Goal: Transaction & Acquisition: Purchase product/service

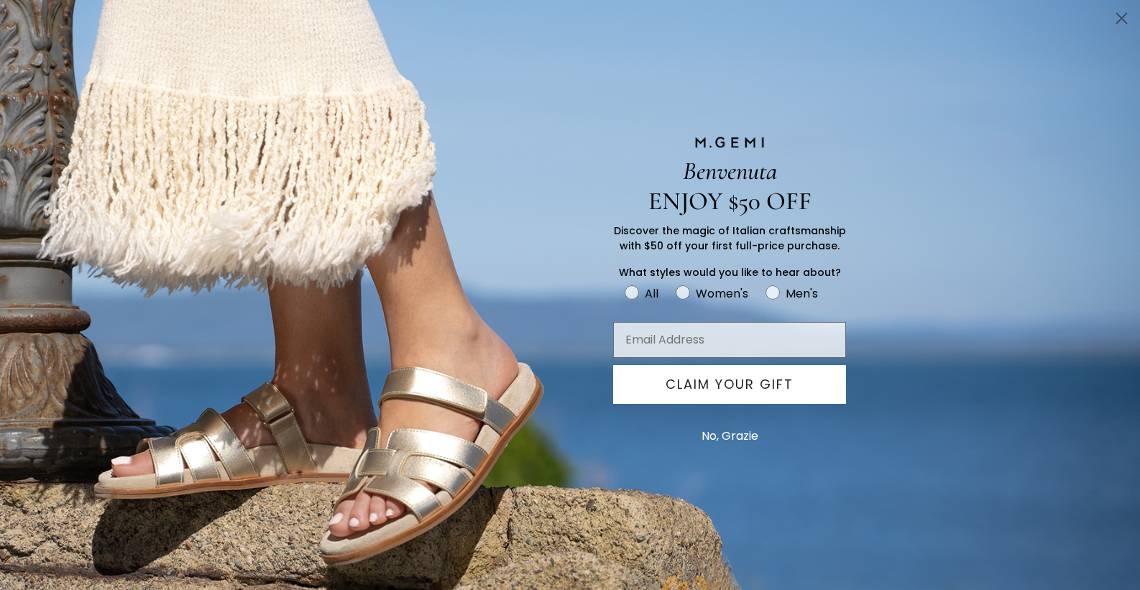
click at [707, 433] on button "No, Grazie" at bounding box center [729, 436] width 71 height 36
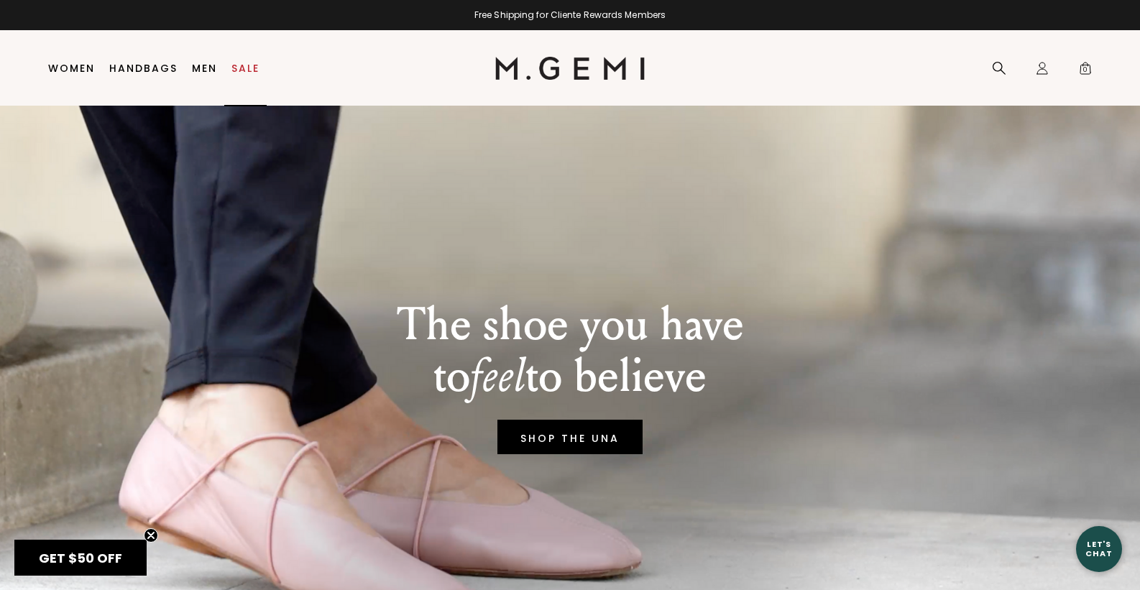
click at [237, 63] on link "Sale" at bounding box center [245, 69] width 28 height 12
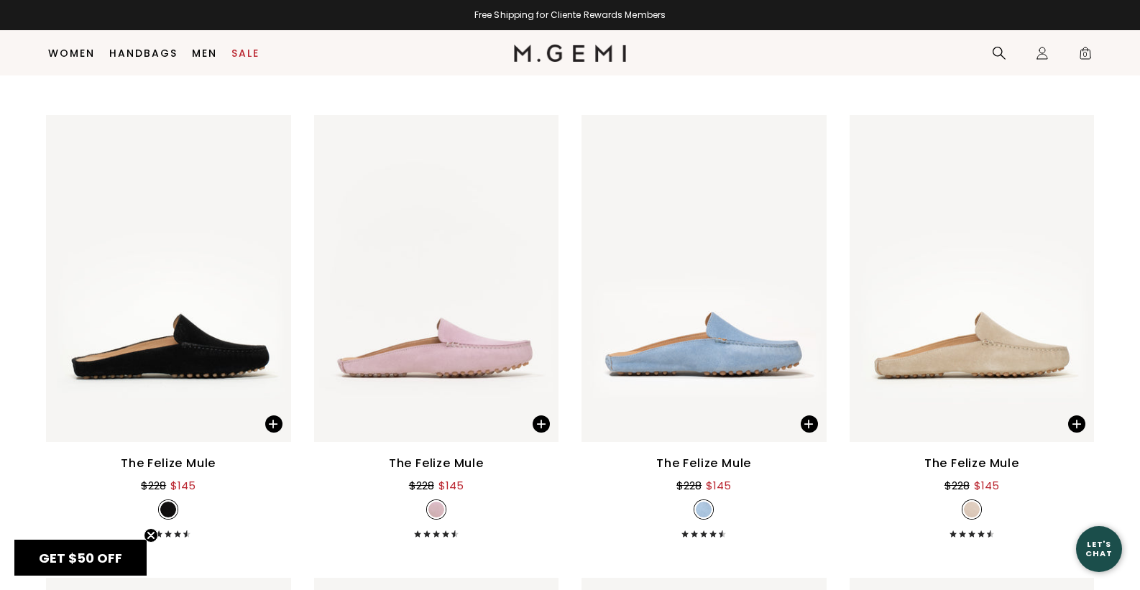
scroll to position [5140, 0]
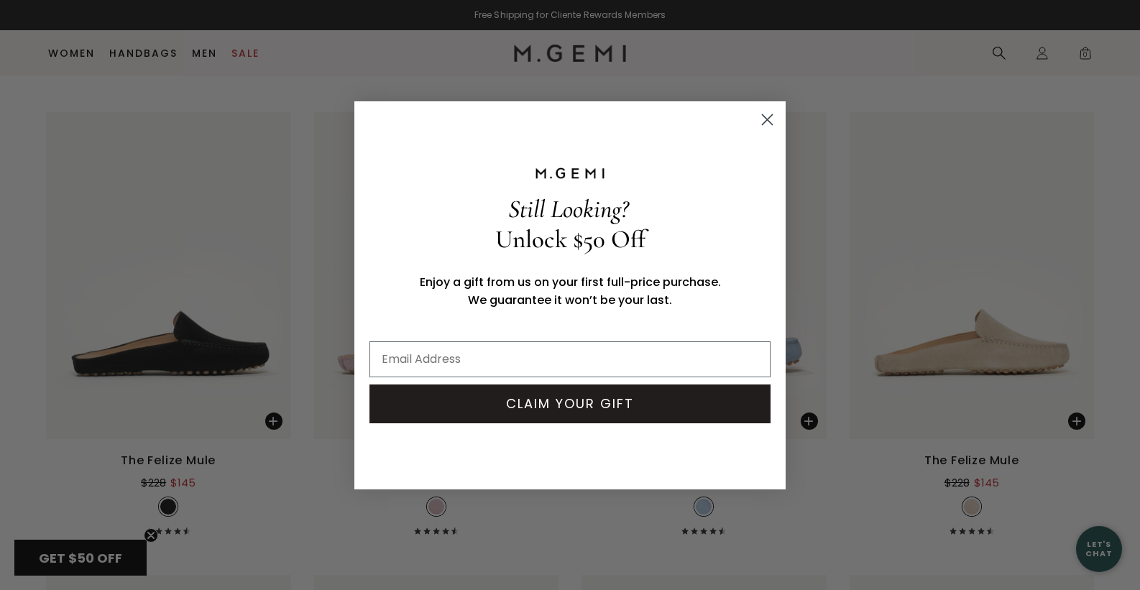
click at [767, 118] on circle "Close dialog" at bounding box center [768, 119] width 24 height 24
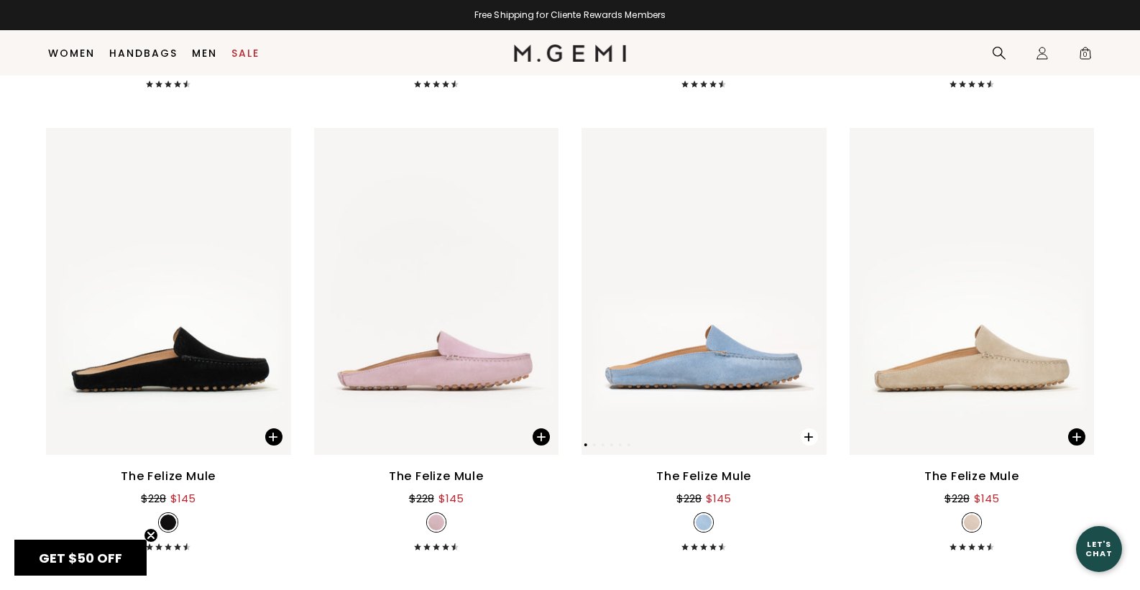
scroll to position [5123, 0]
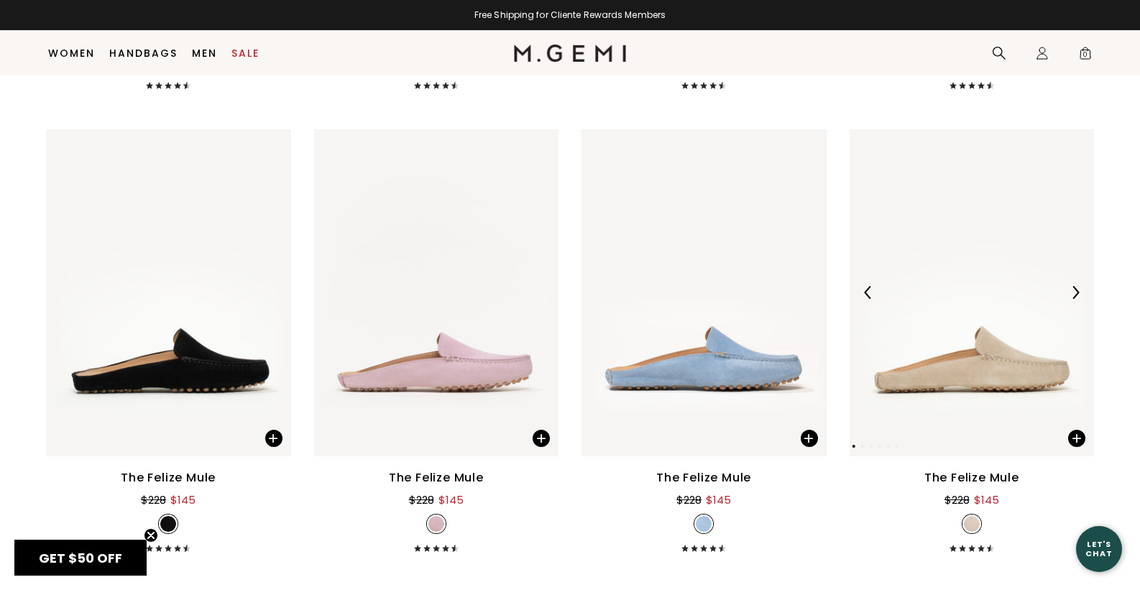
click at [915, 392] on img at bounding box center [972, 292] width 245 height 327
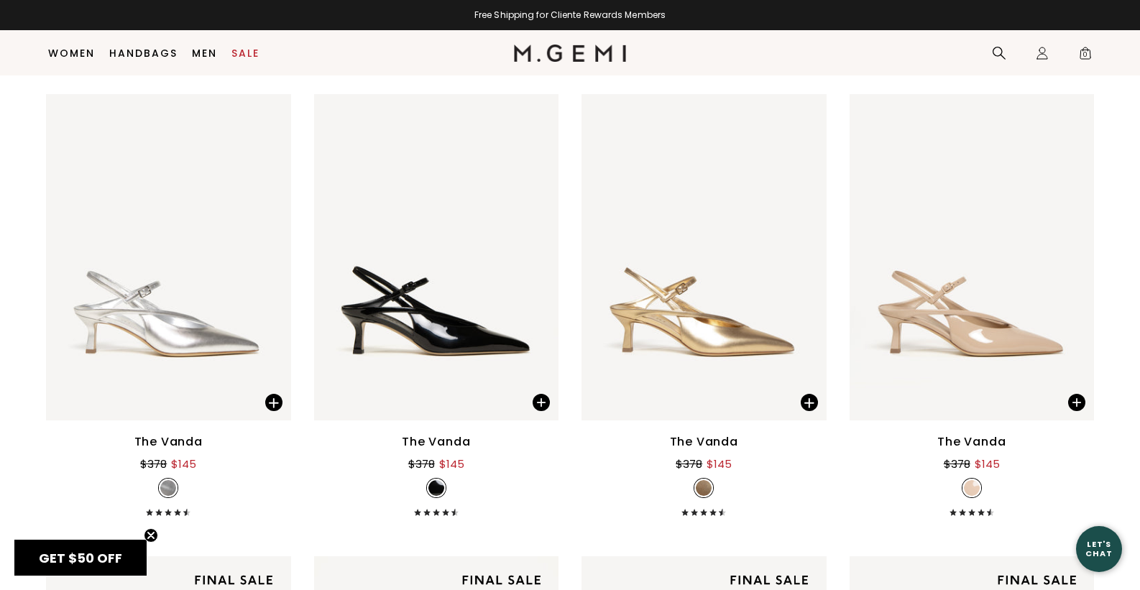
scroll to position [5620, 0]
click at [953, 277] on img at bounding box center [972, 258] width 245 height 327
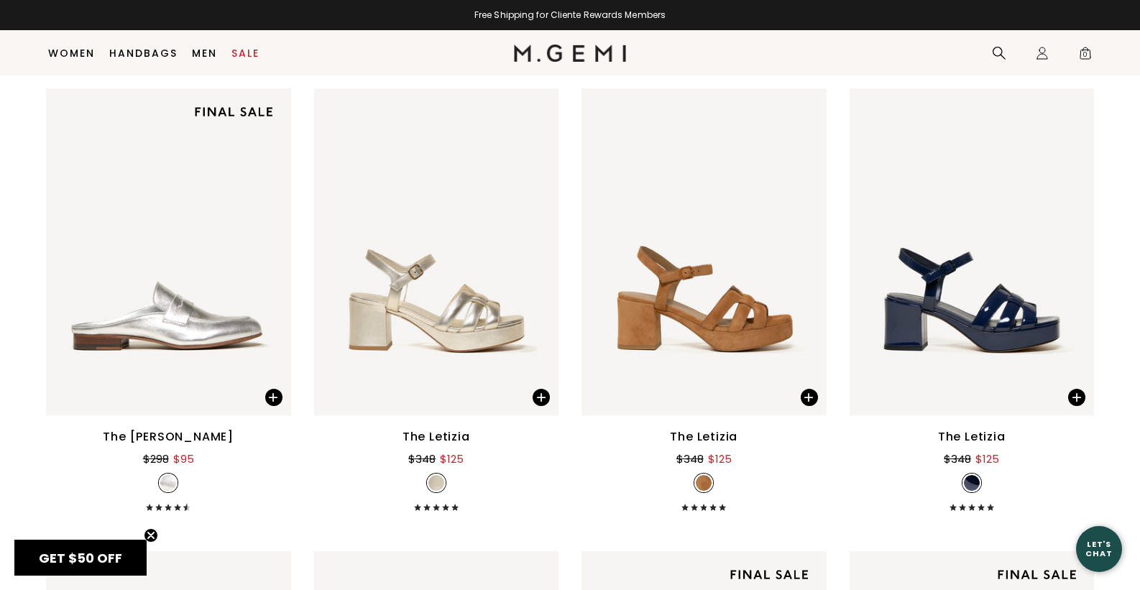
scroll to position [6560, 0]
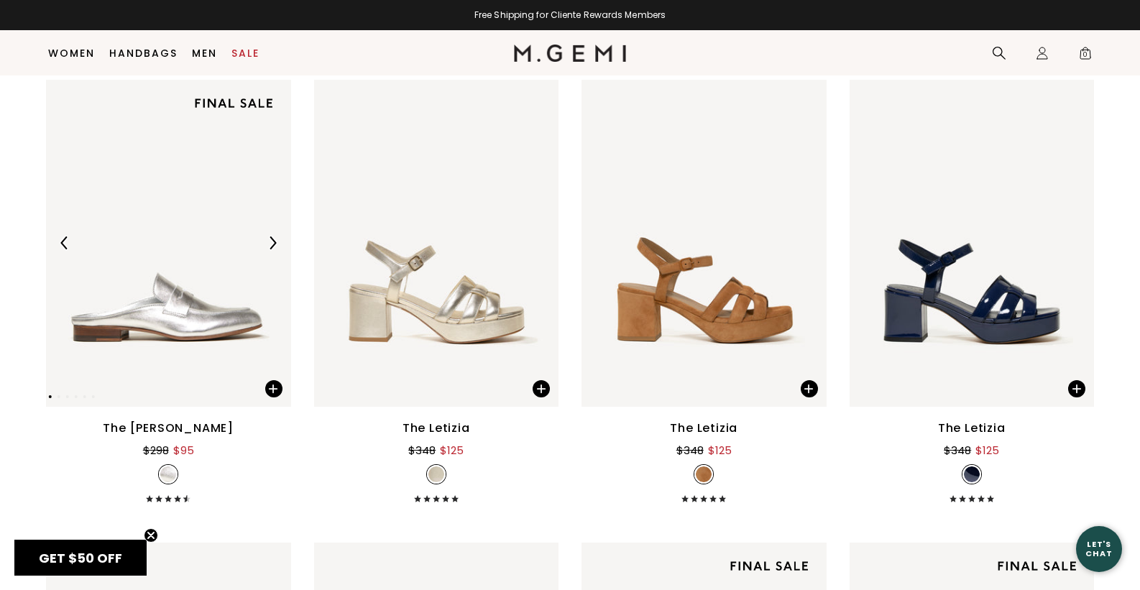
click at [187, 293] on img at bounding box center [168, 243] width 245 height 327
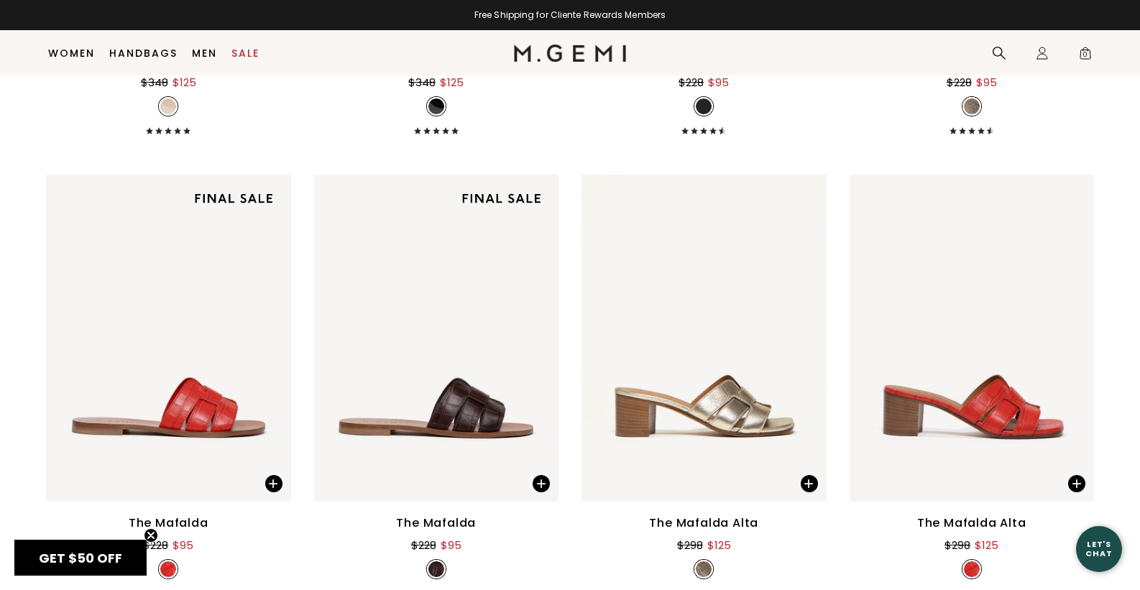
scroll to position [7392, 0]
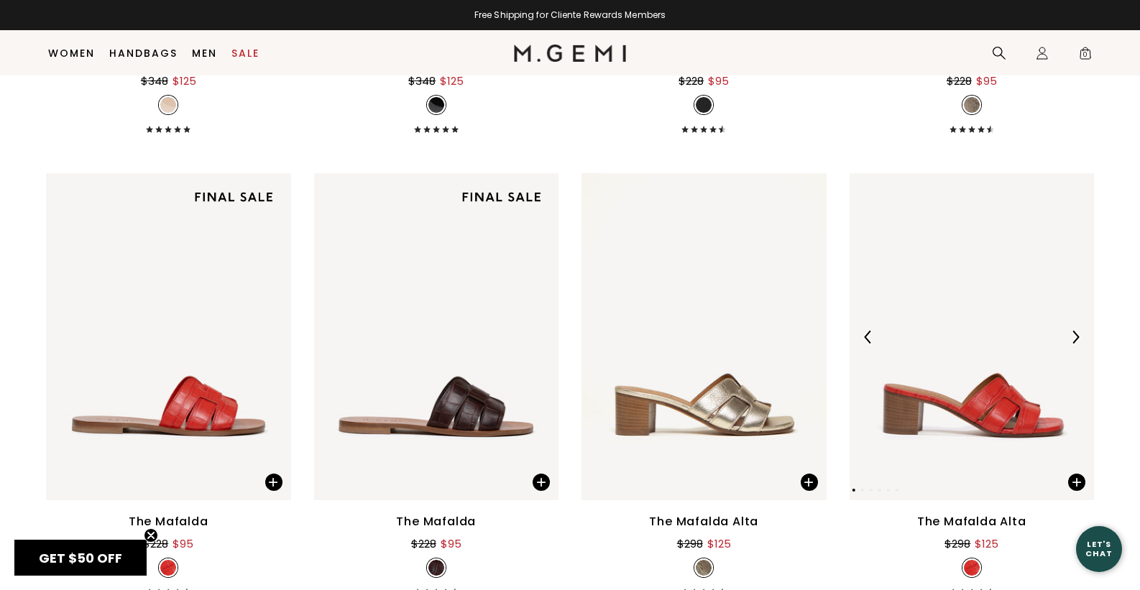
click at [959, 398] on img at bounding box center [972, 336] width 245 height 327
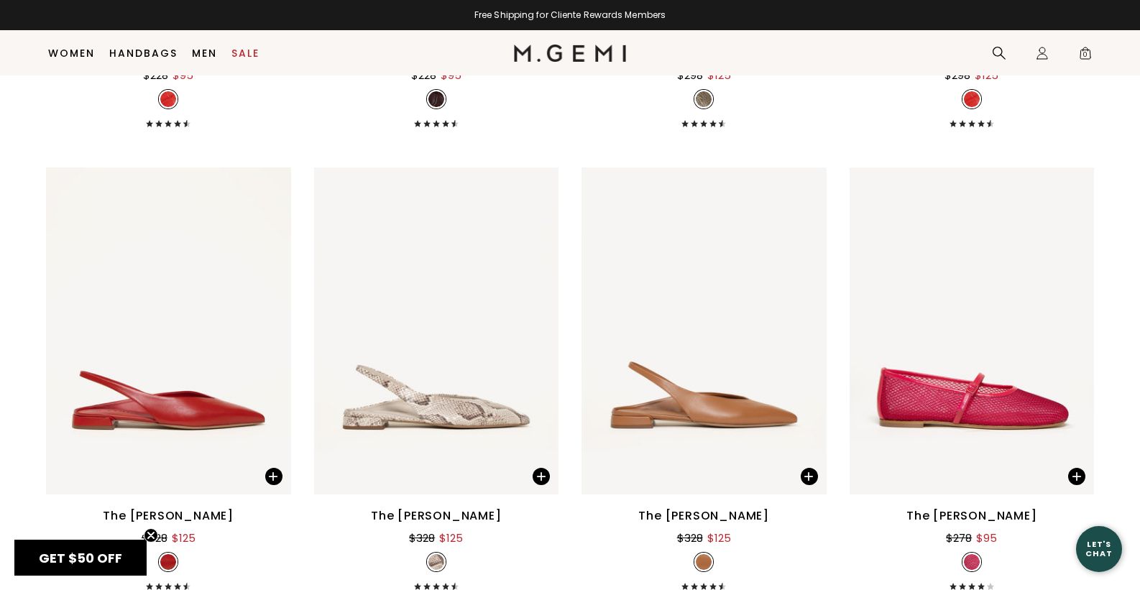
scroll to position [7956, 0]
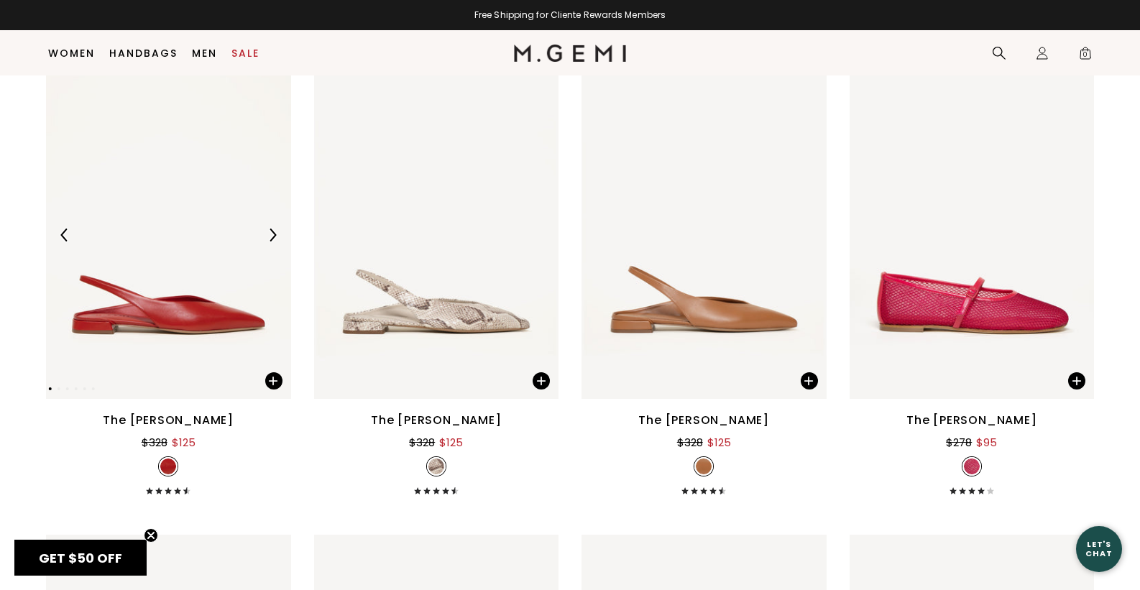
click at [201, 308] on img at bounding box center [168, 235] width 245 height 327
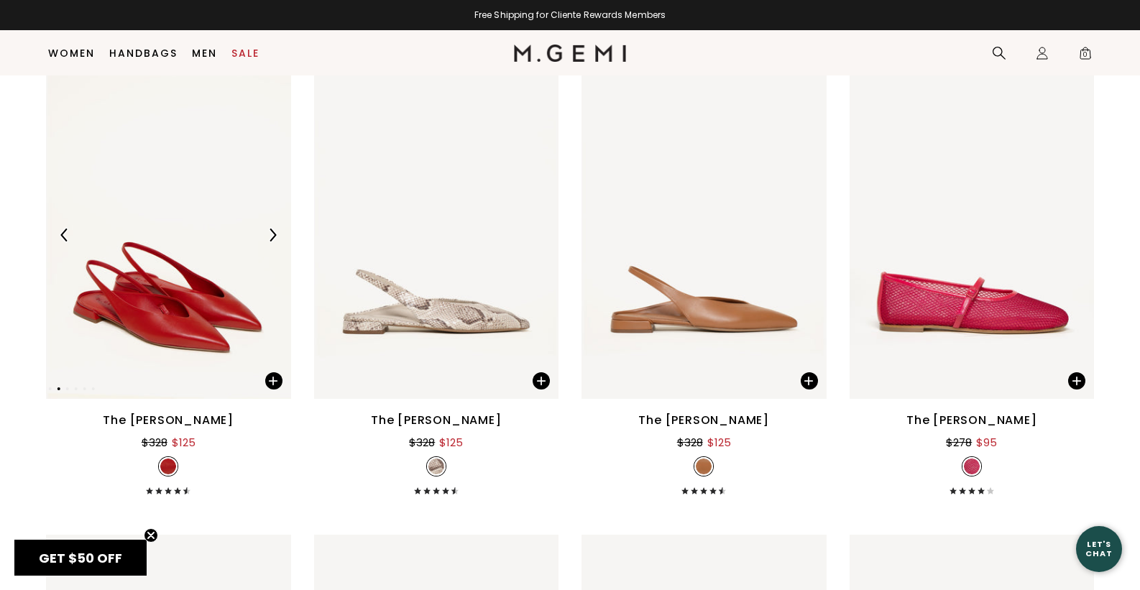
click at [180, 293] on img at bounding box center [168, 235] width 245 height 327
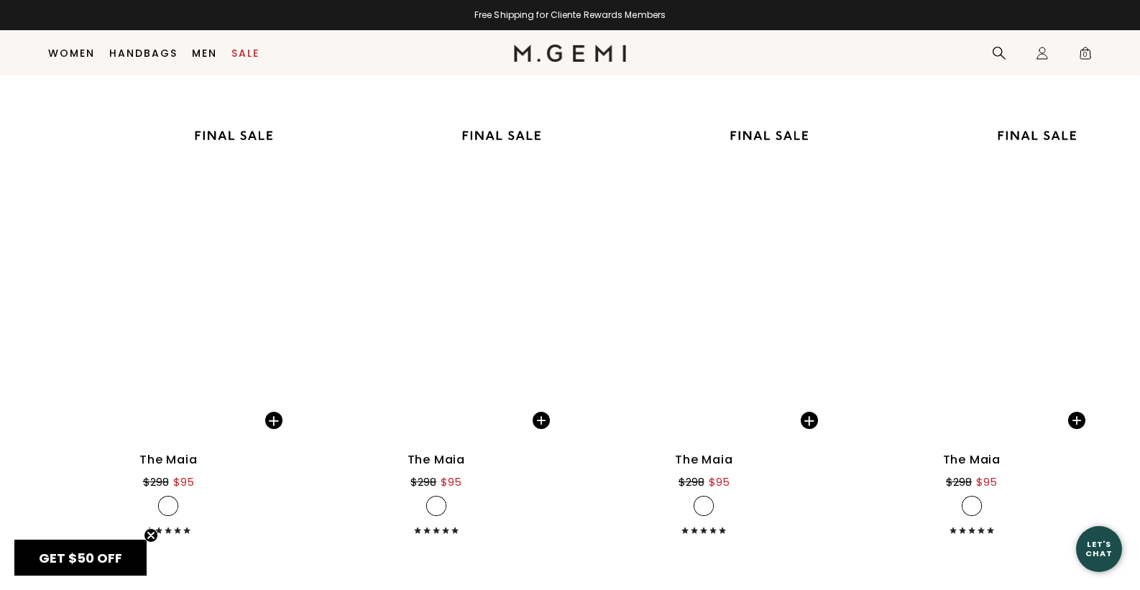
scroll to position [11229, 0]
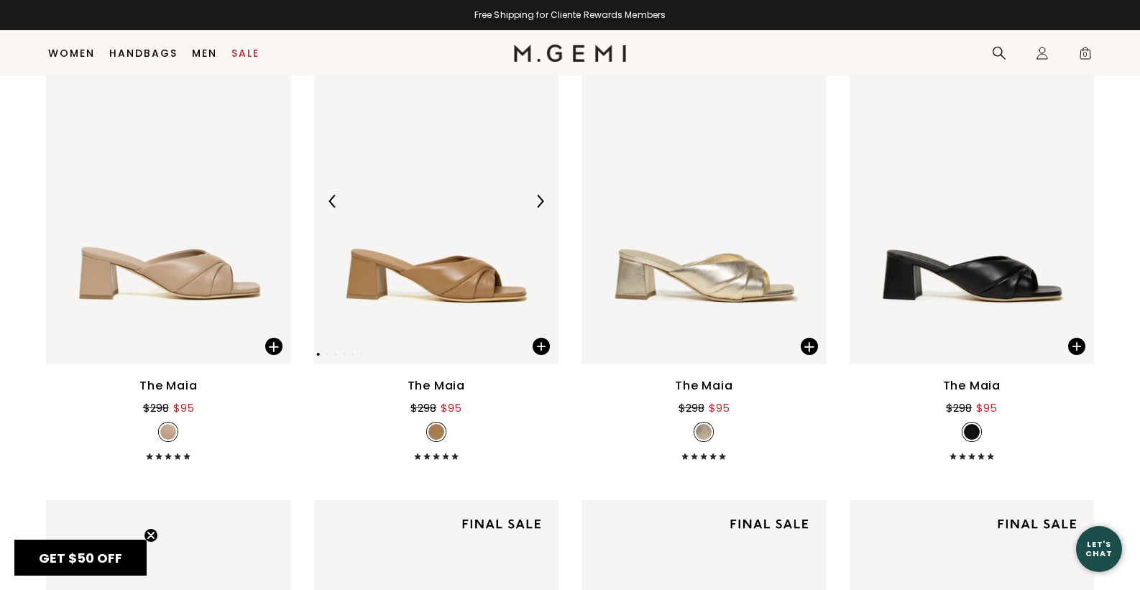
click at [449, 311] on img at bounding box center [436, 201] width 245 height 327
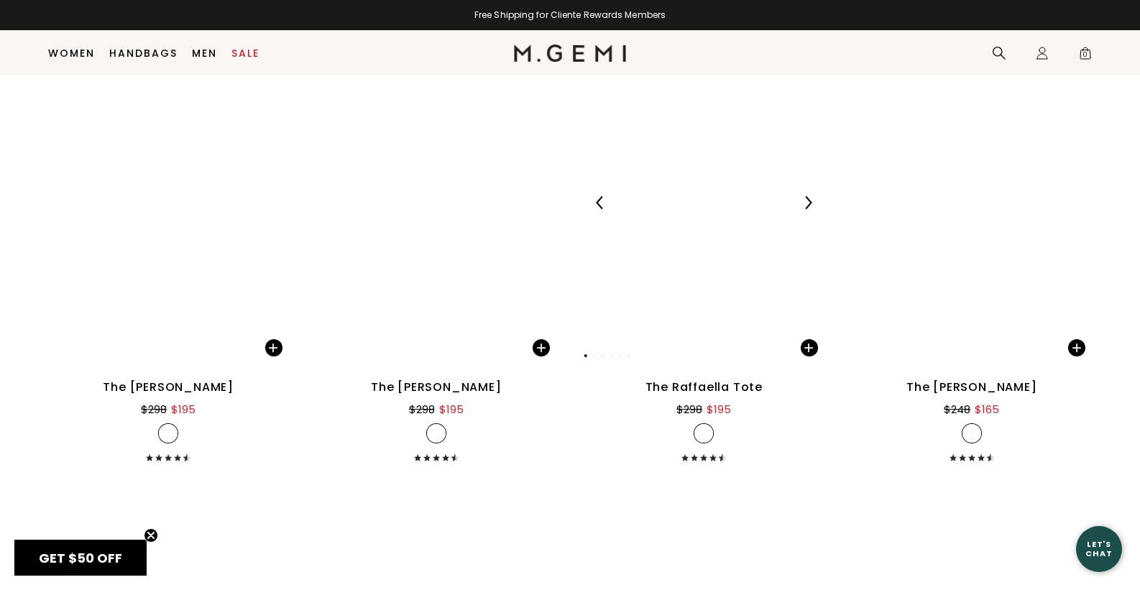
scroll to position [13918, 0]
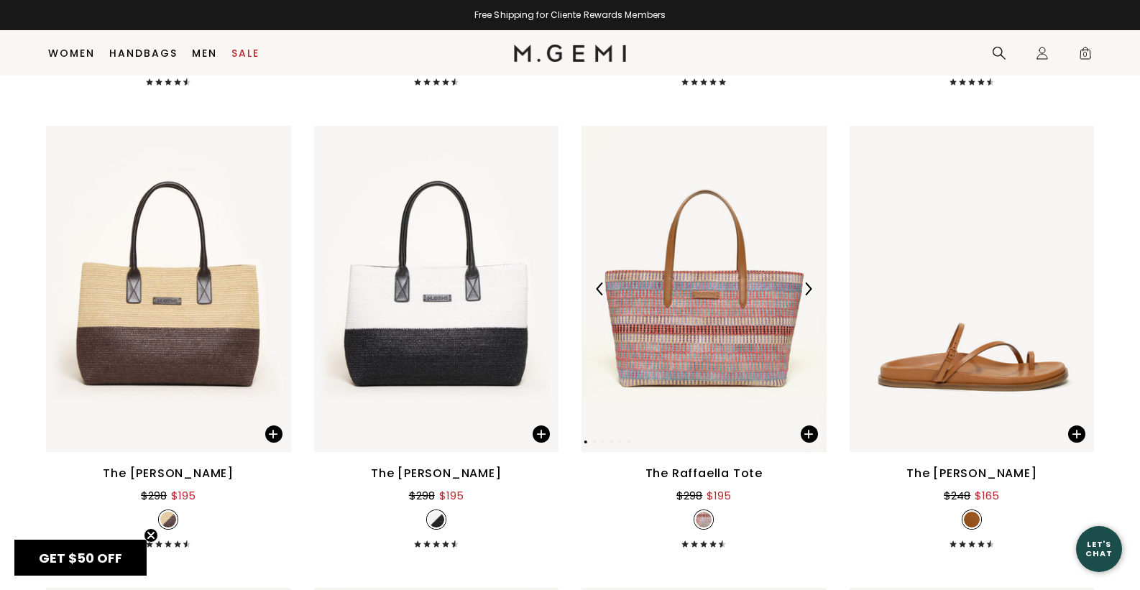
click at [702, 322] on img at bounding box center [704, 289] width 245 height 327
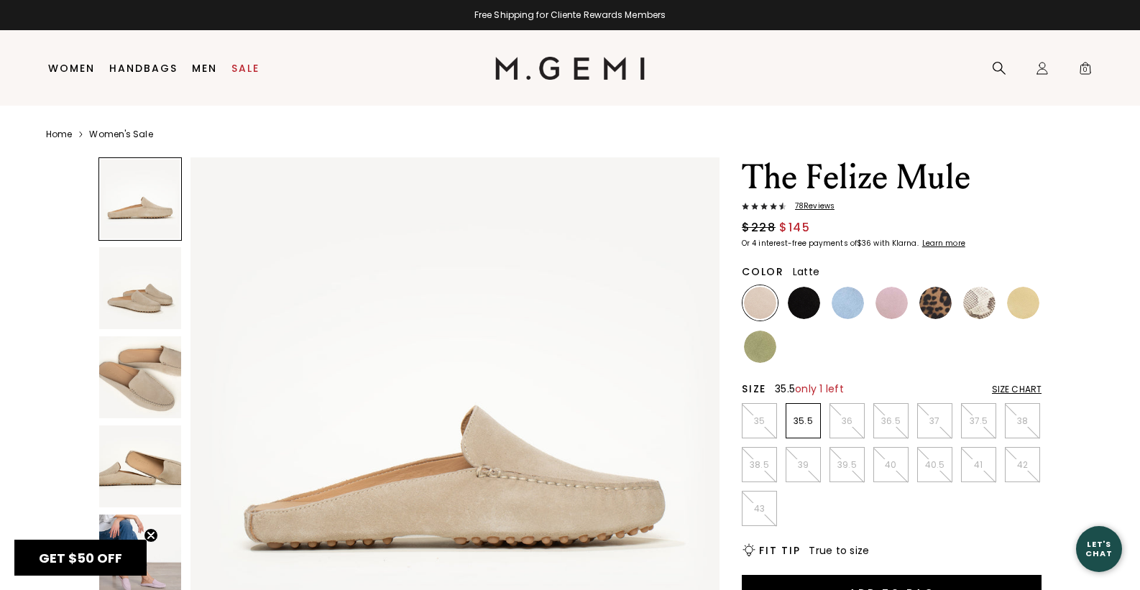
click at [805, 421] on p "35.5" at bounding box center [803, 422] width 34 height 12
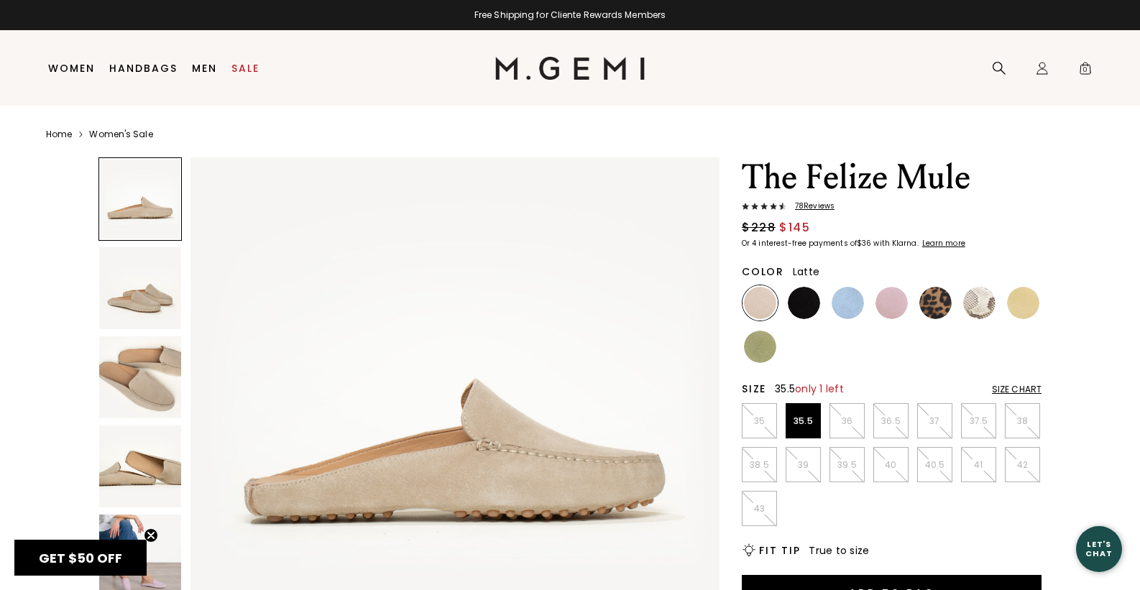
click at [132, 309] on img at bounding box center [140, 288] width 82 height 82
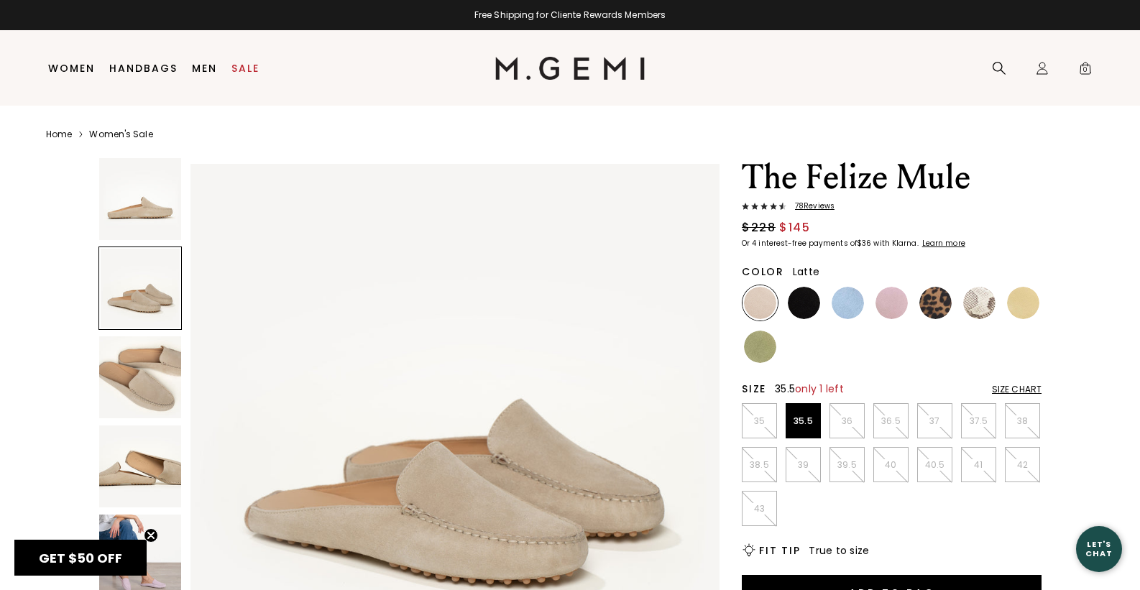
scroll to position [543, 0]
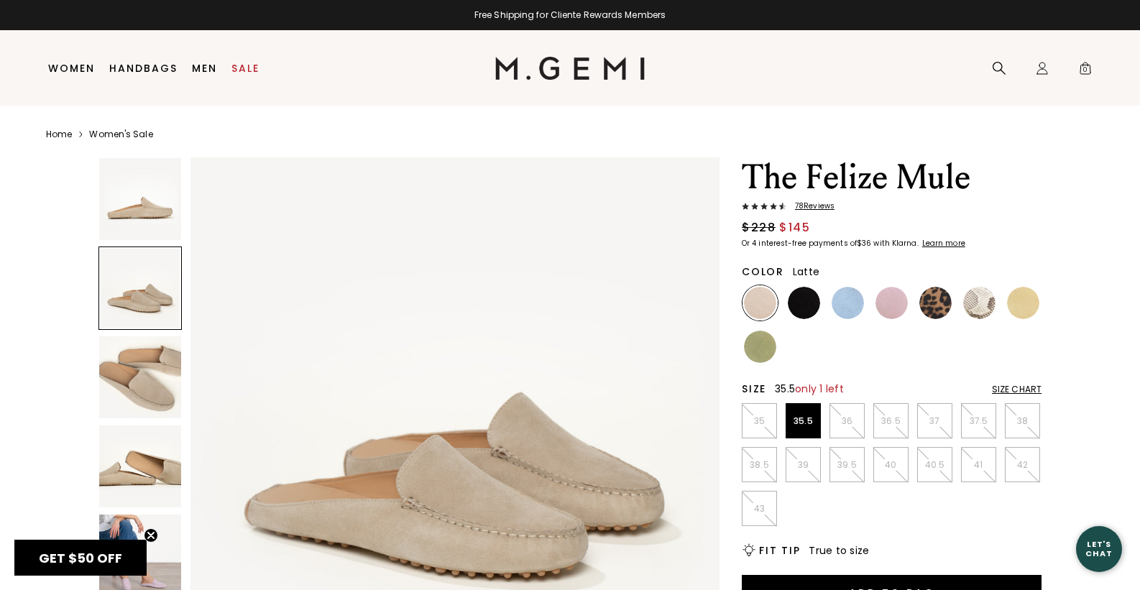
click at [136, 374] on img at bounding box center [140, 377] width 82 height 82
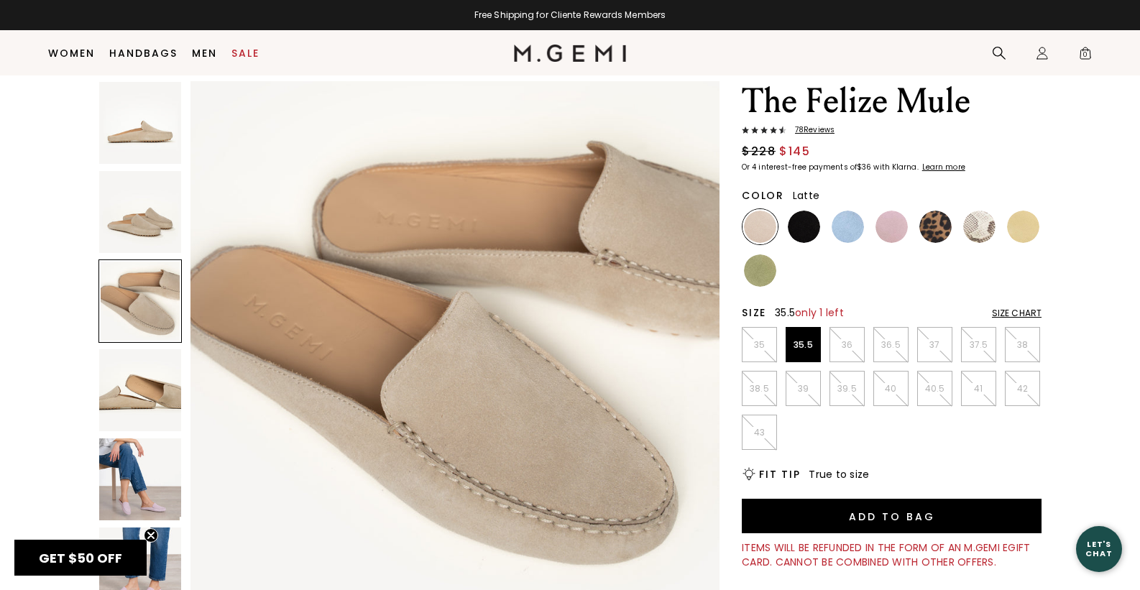
scroll to position [43, 0]
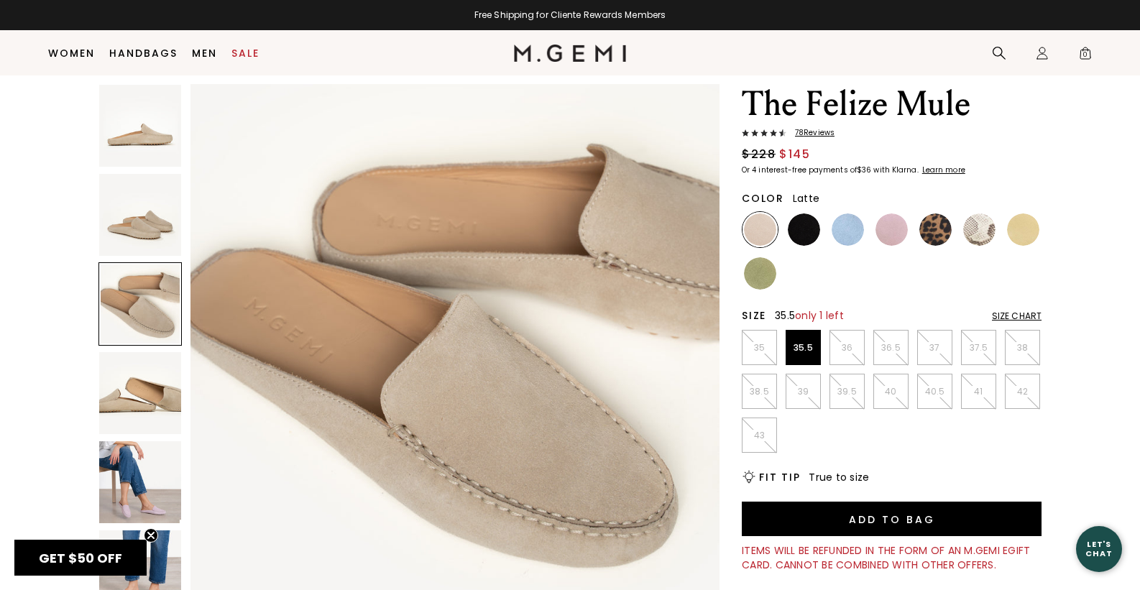
click at [124, 513] on img at bounding box center [140, 482] width 82 height 82
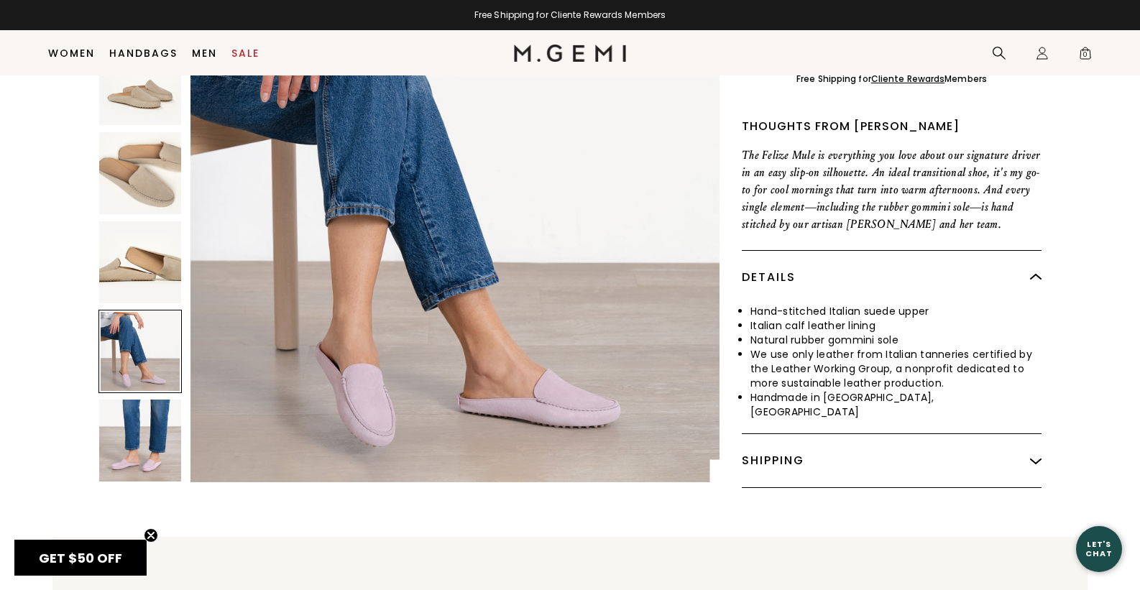
scroll to position [577, 0]
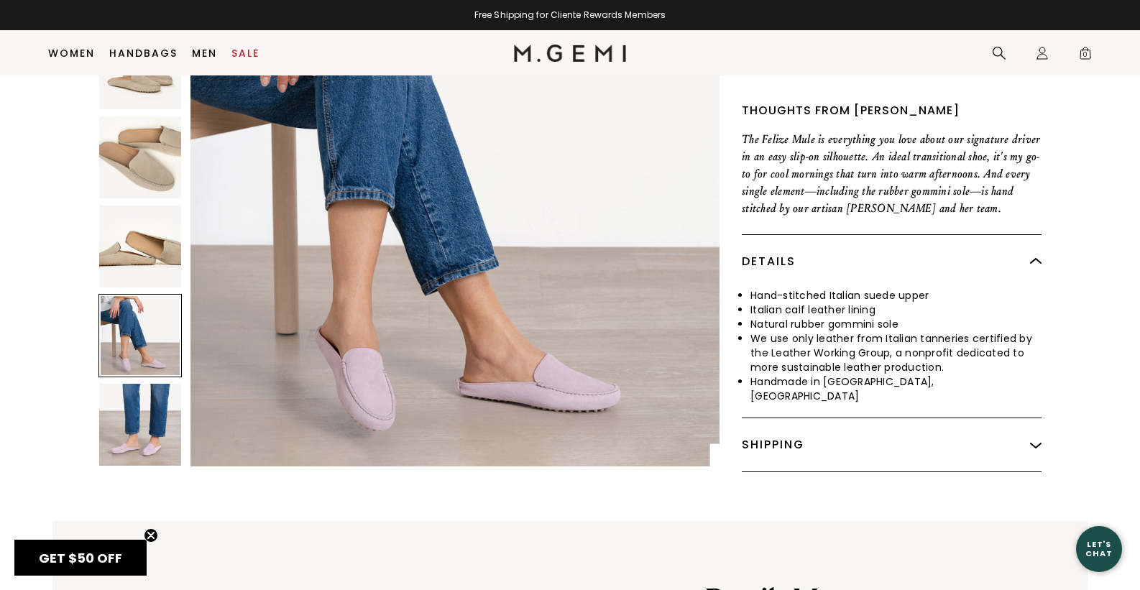
click at [150, 422] on img at bounding box center [140, 425] width 82 height 82
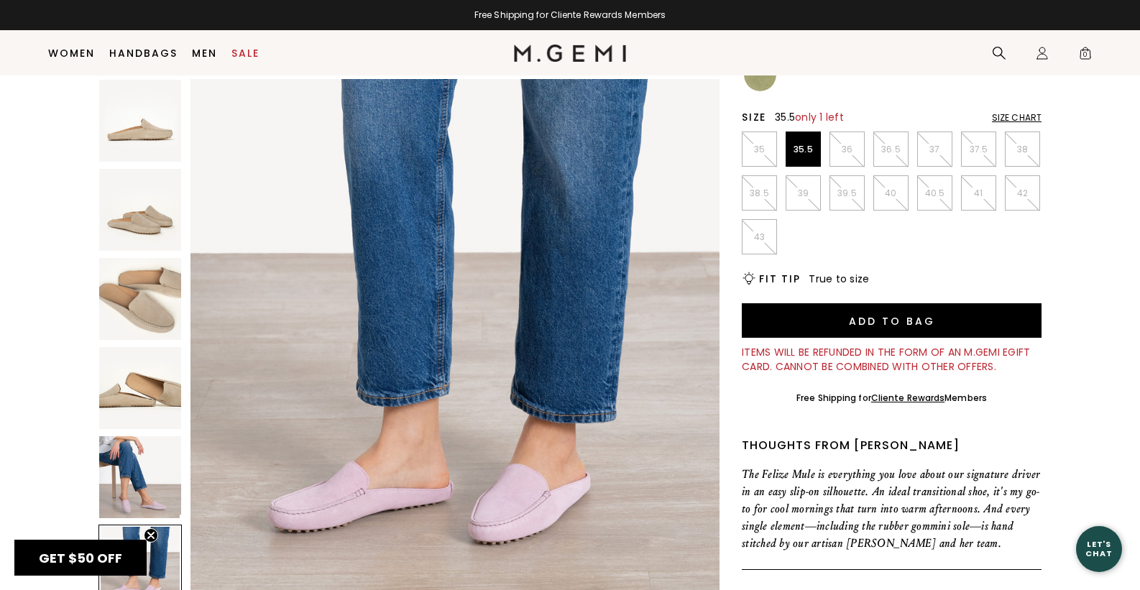
scroll to position [175, 0]
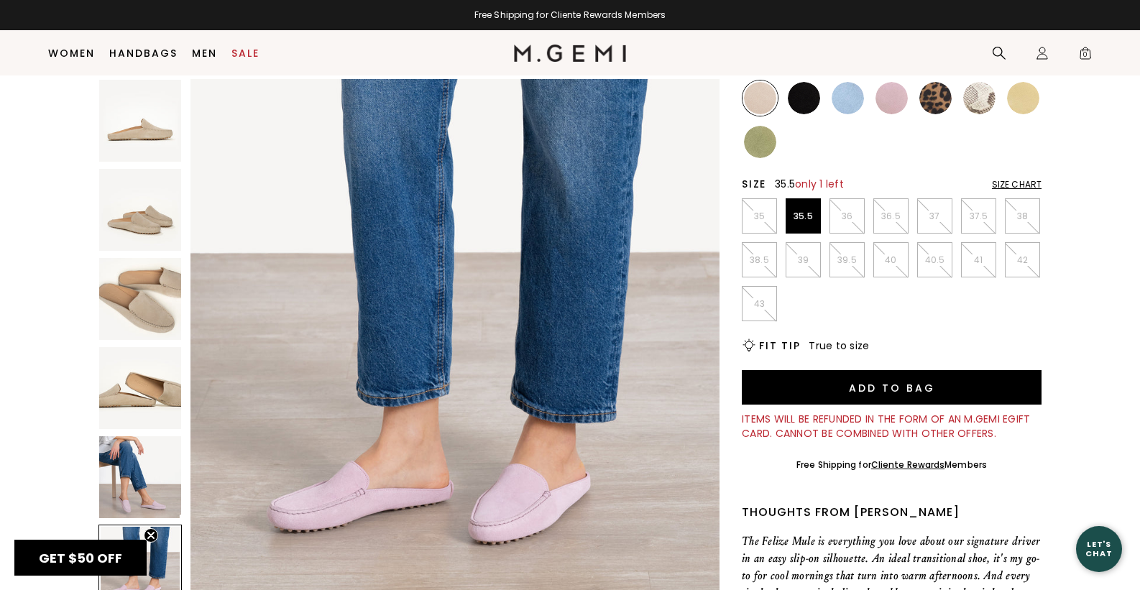
click at [169, 283] on img at bounding box center [140, 299] width 82 height 82
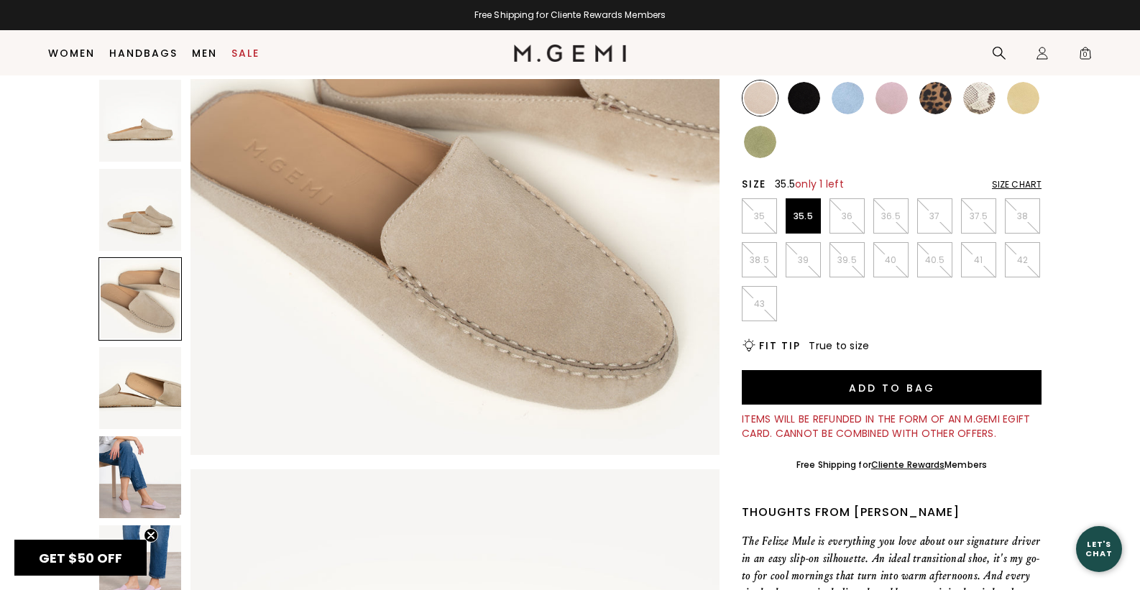
scroll to position [1087, 0]
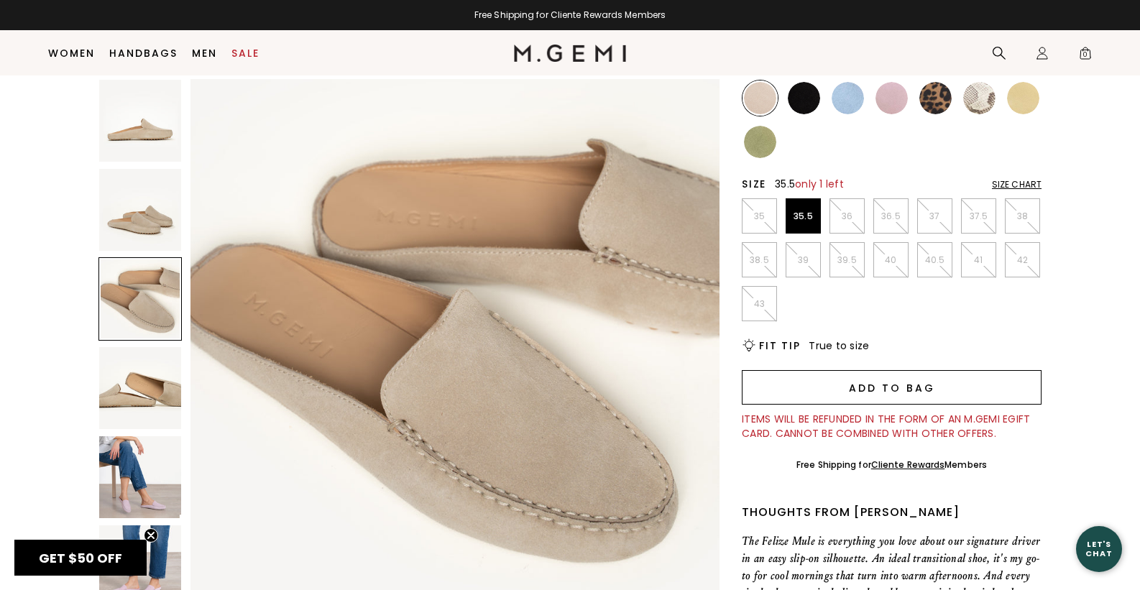
click at [832, 388] on button "Add to Bag" at bounding box center [892, 387] width 300 height 35
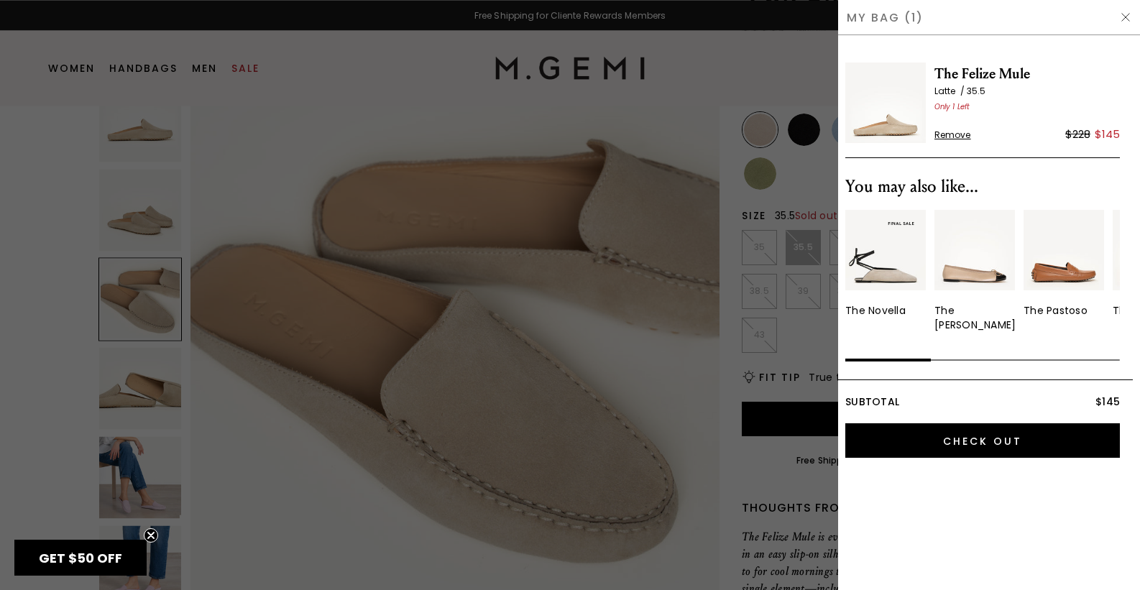
scroll to position [0, 0]
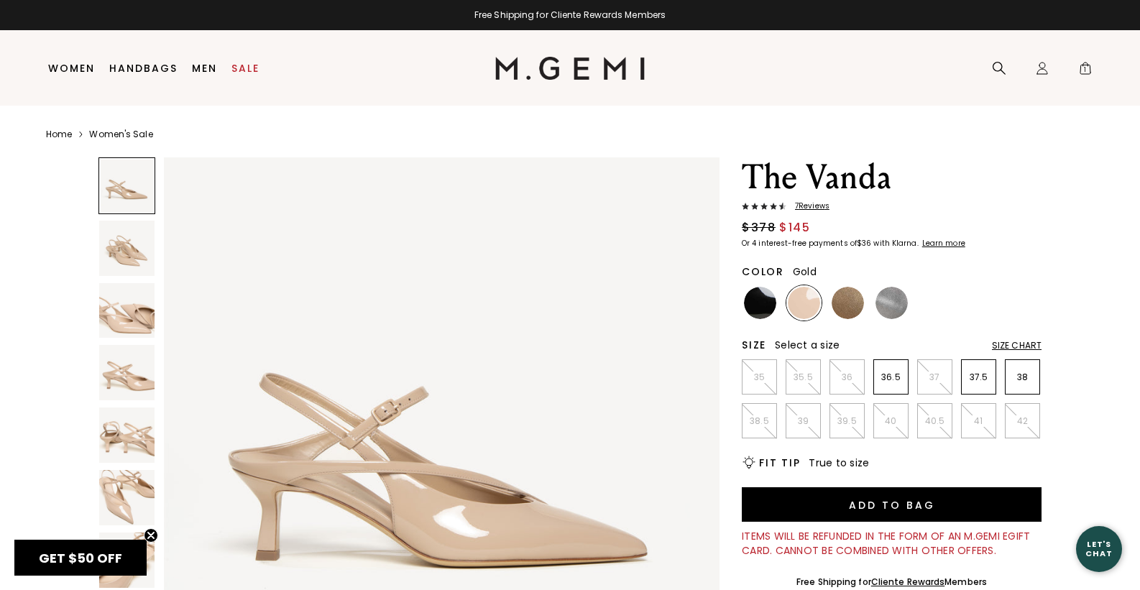
click at [850, 293] on img at bounding box center [848, 303] width 32 height 32
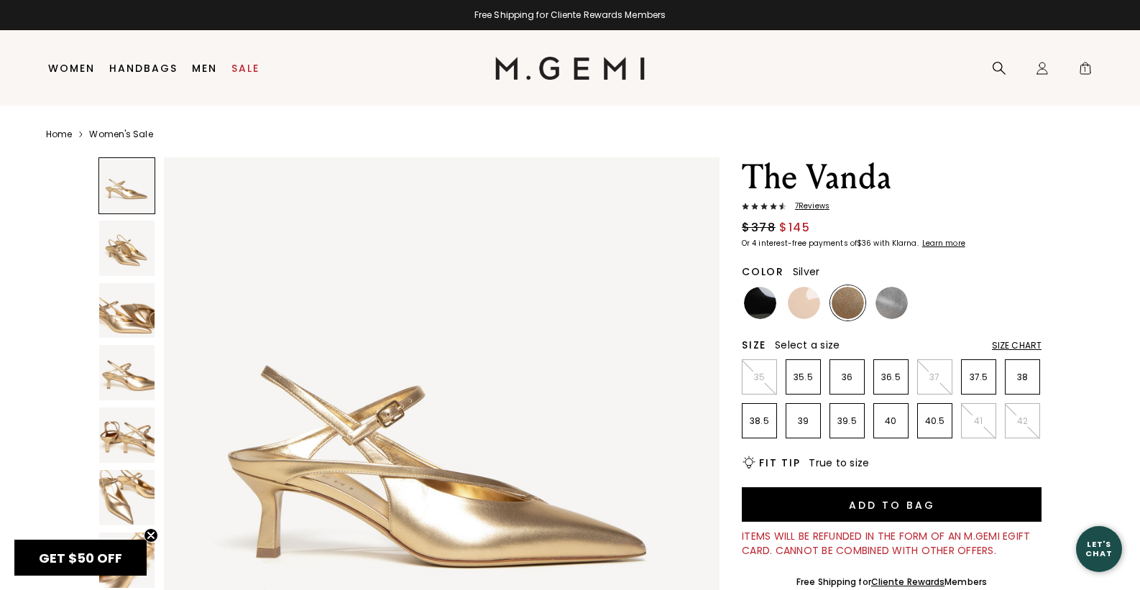
click at [903, 308] on img at bounding box center [892, 303] width 32 height 32
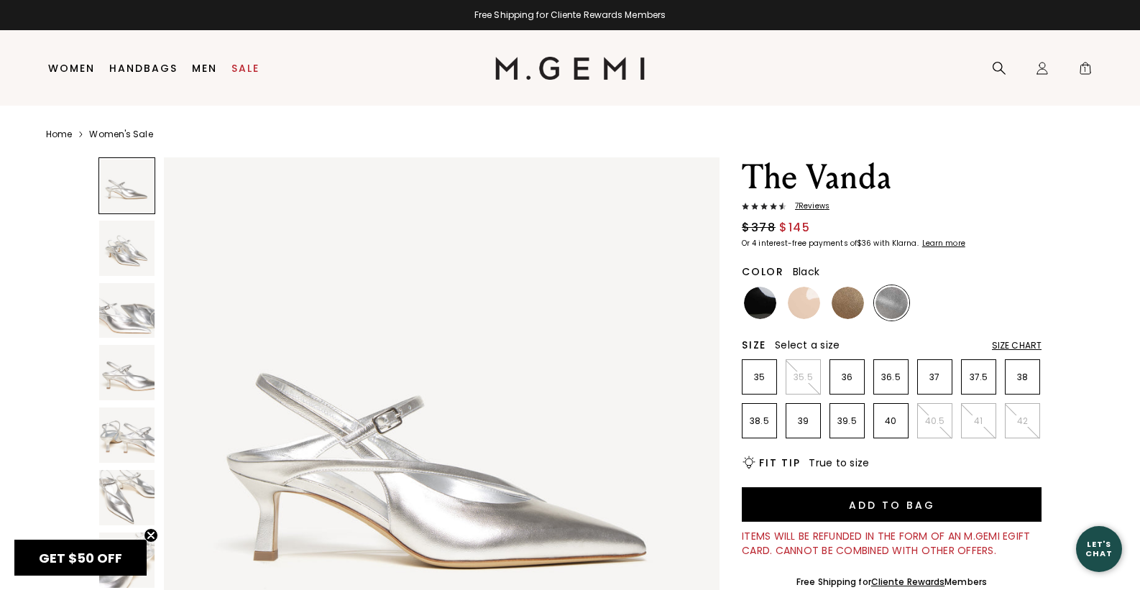
click at [758, 305] on img at bounding box center [760, 303] width 32 height 32
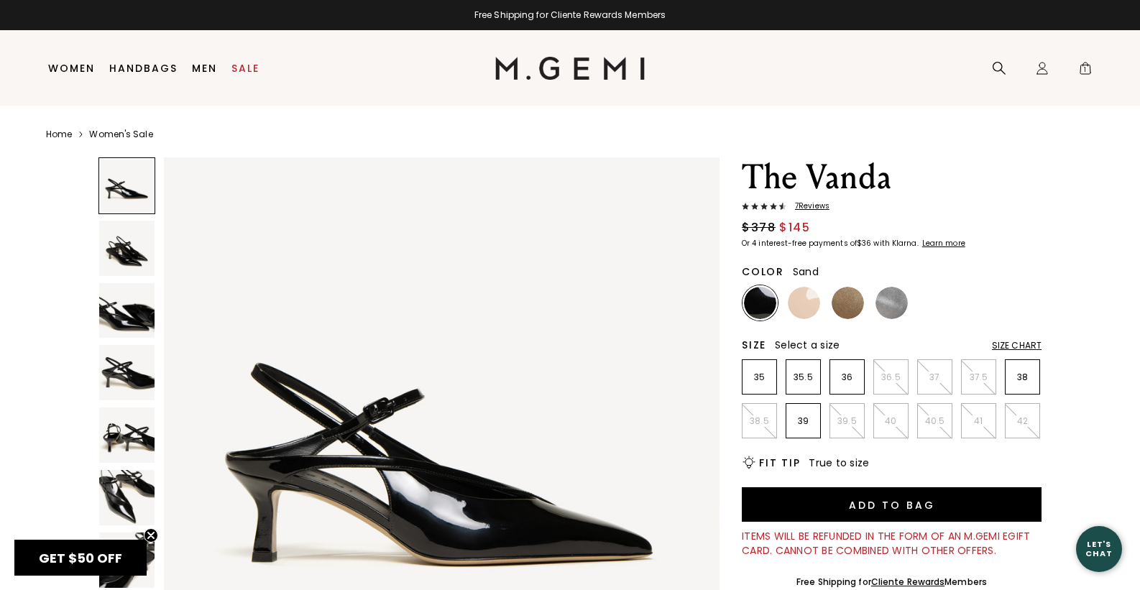
click at [802, 298] on img at bounding box center [804, 303] width 32 height 32
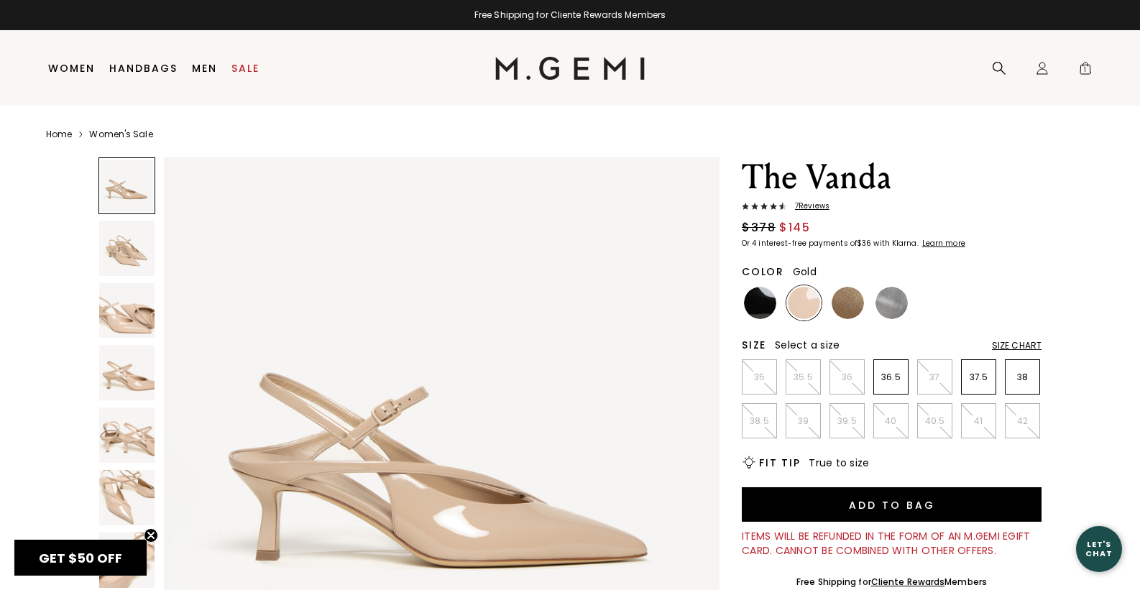
click at [842, 296] on img at bounding box center [848, 303] width 32 height 32
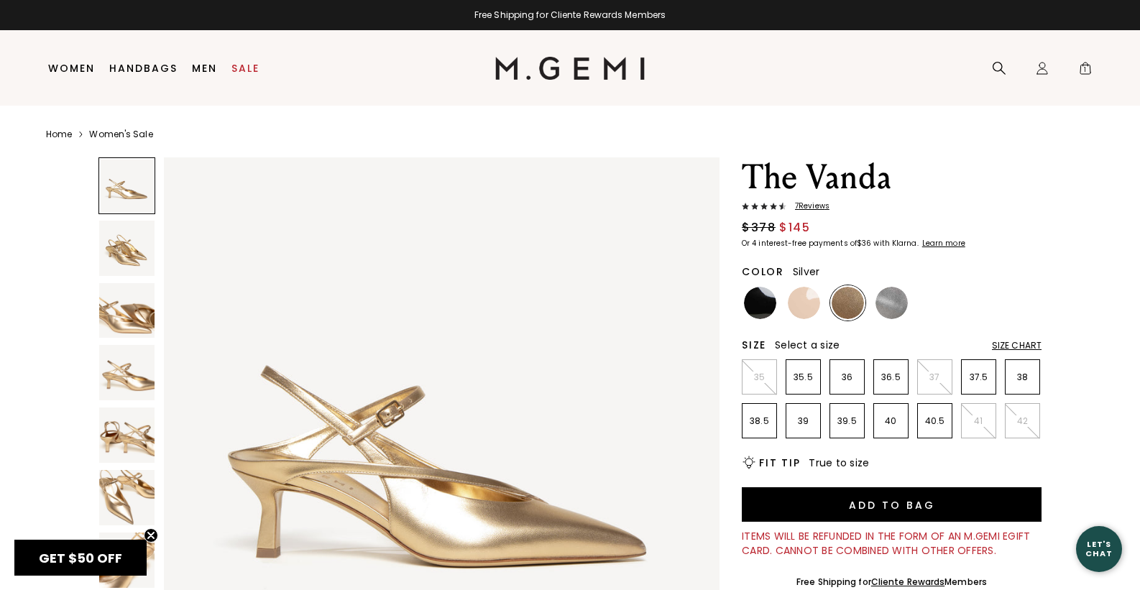
click at [891, 296] on img at bounding box center [892, 303] width 32 height 32
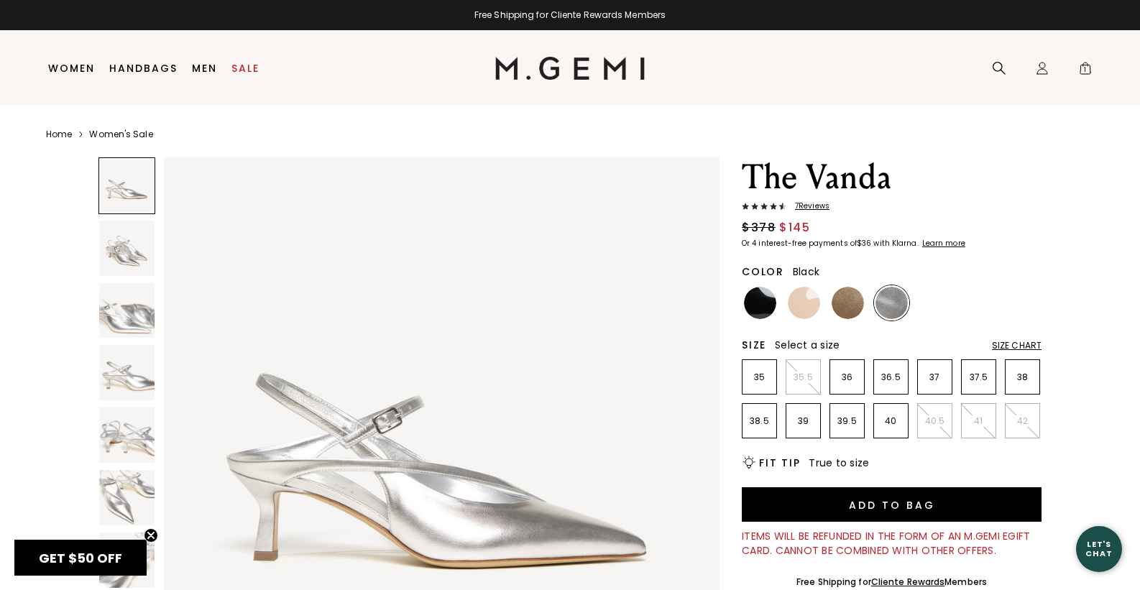
click at [752, 306] on img at bounding box center [760, 303] width 32 height 32
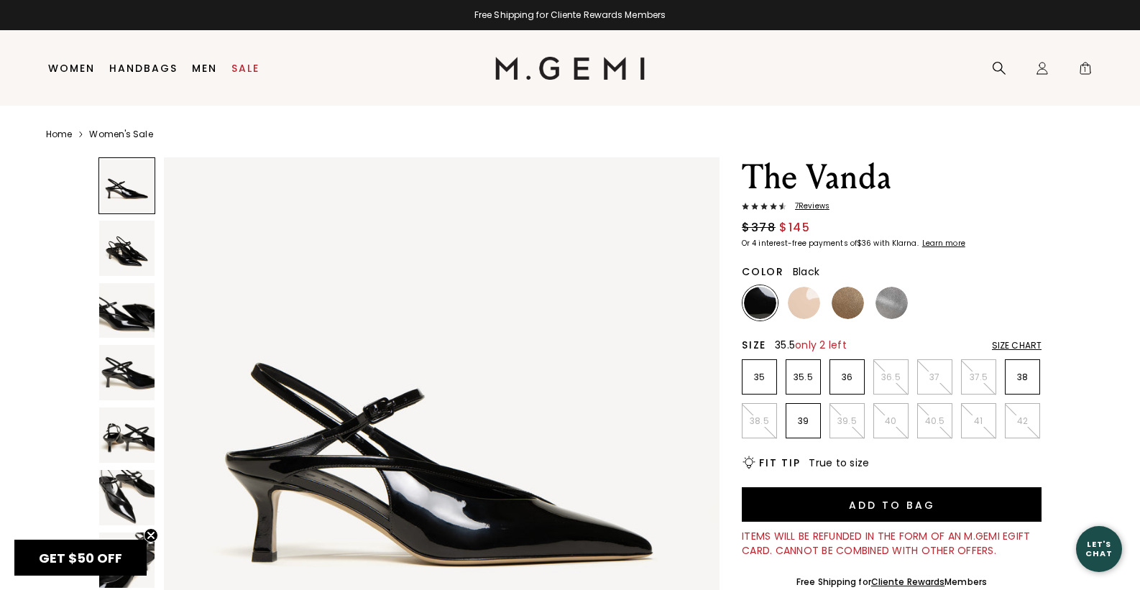
click at [803, 380] on p "35.5" at bounding box center [803, 378] width 34 height 12
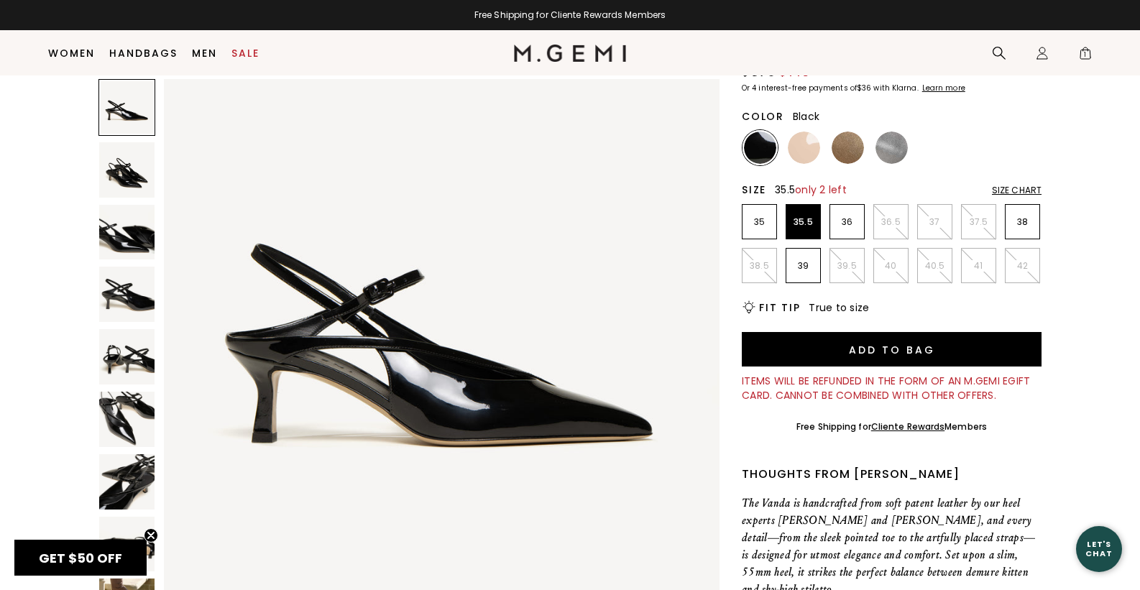
scroll to position [136, 0]
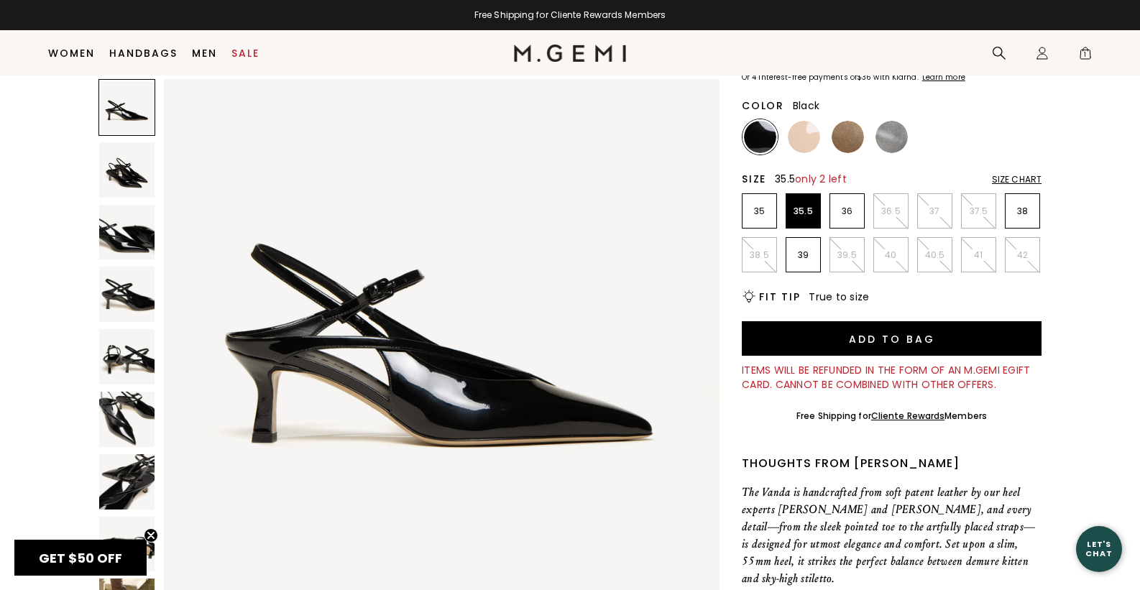
click at [119, 472] on img at bounding box center [126, 481] width 55 height 55
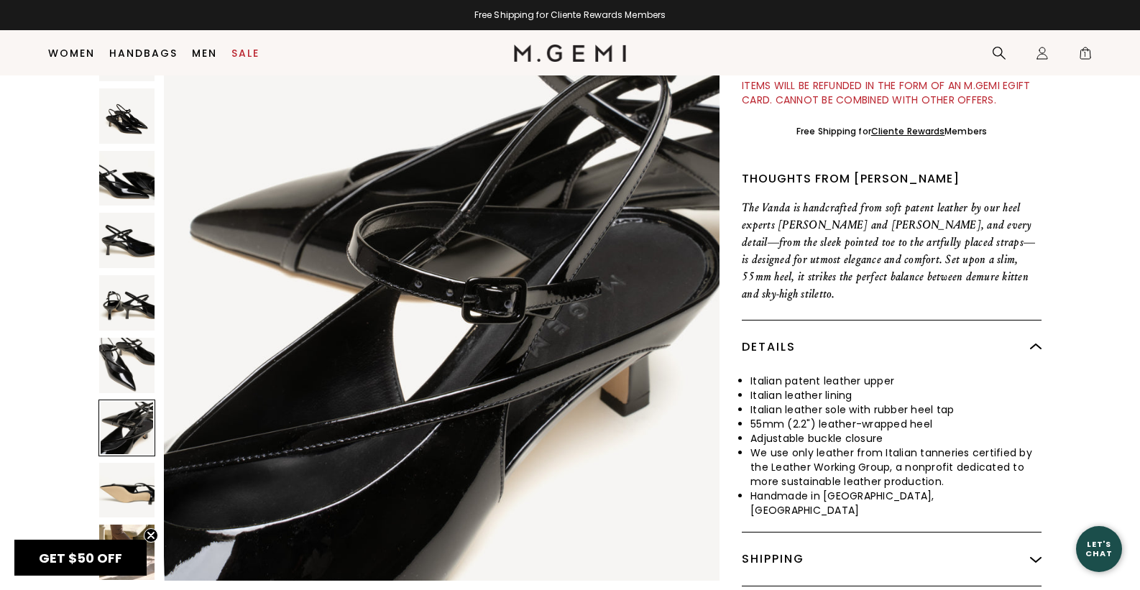
scroll to position [444, 0]
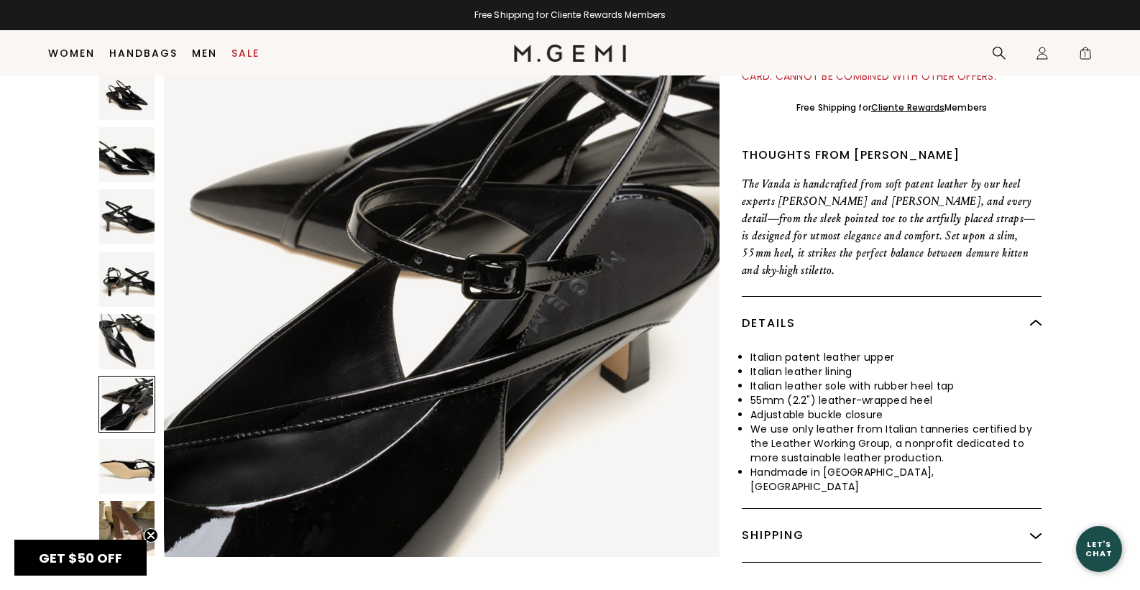
click at [112, 502] on img at bounding box center [126, 529] width 55 height 55
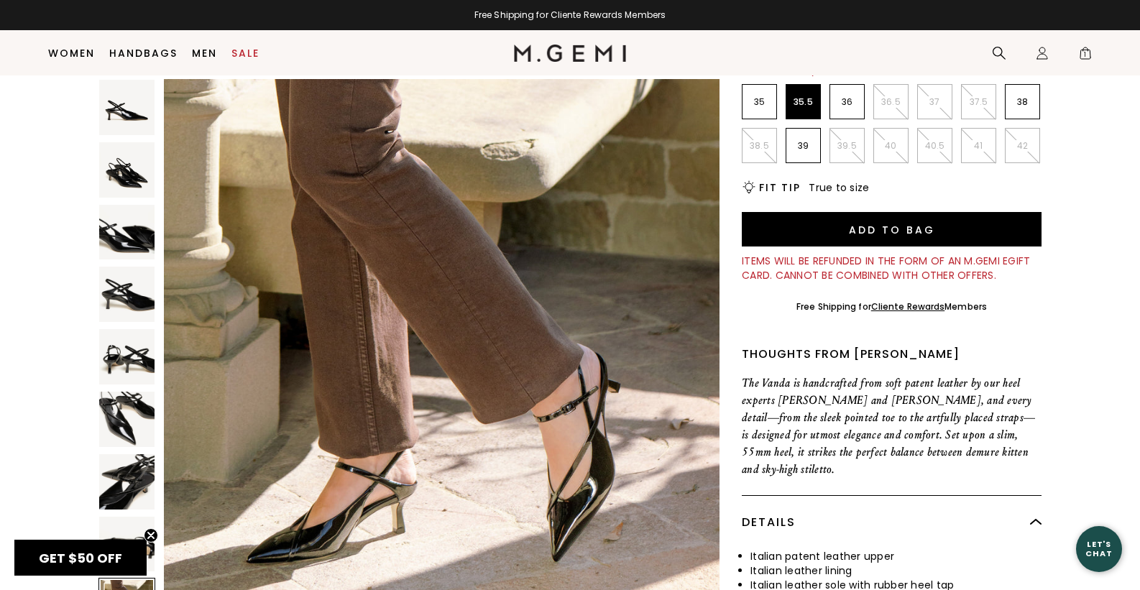
scroll to position [0, 0]
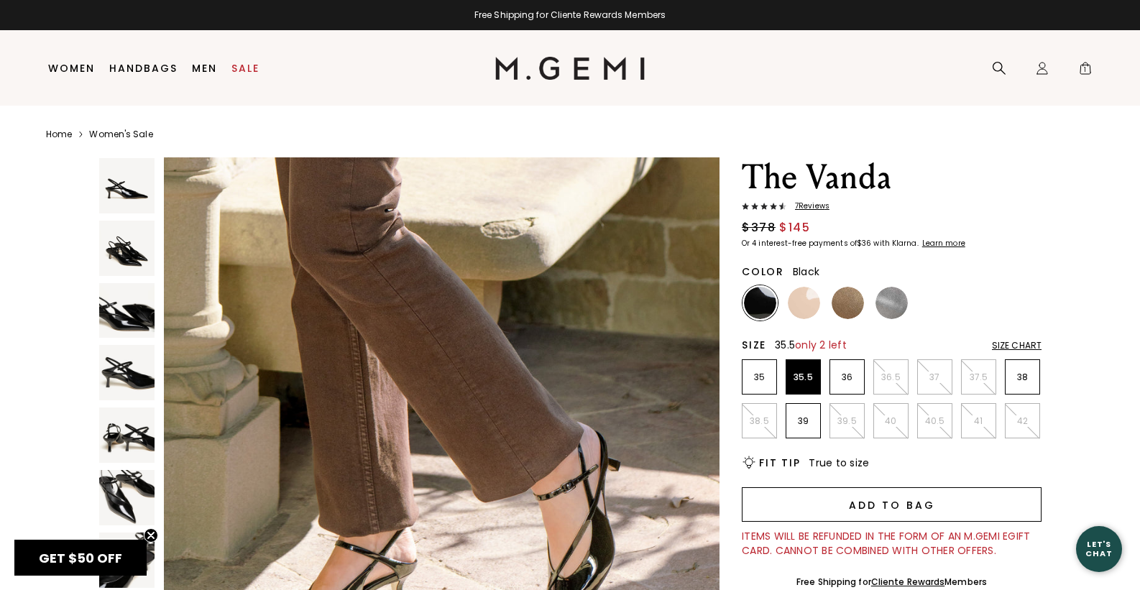
click at [918, 509] on button "Add to Bag" at bounding box center [892, 504] width 300 height 35
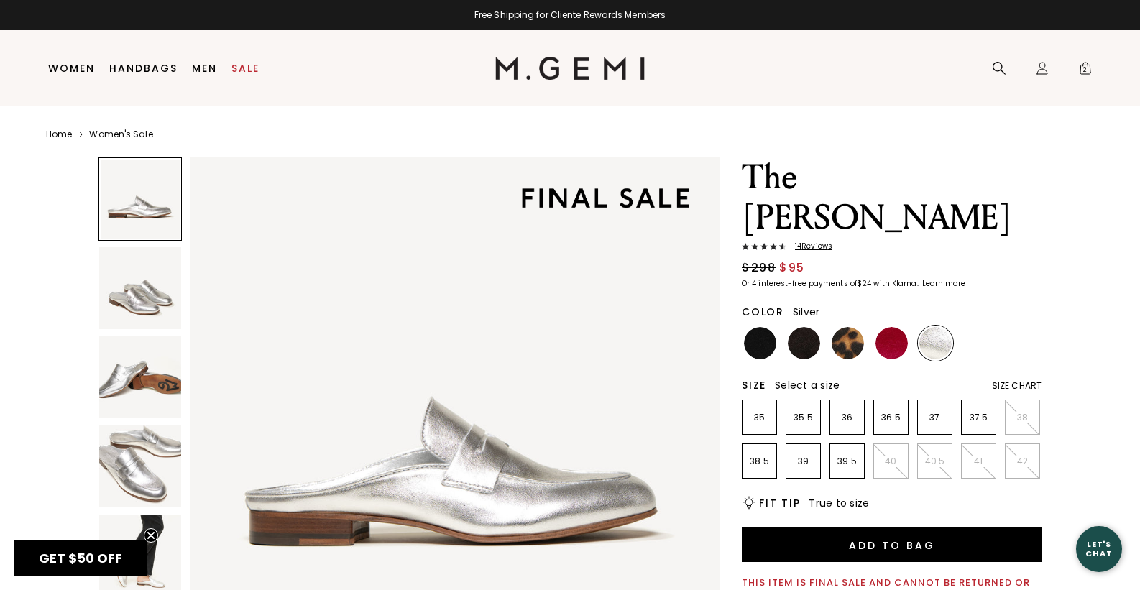
click at [876, 359] on div at bounding box center [891, 343] width 35 height 35
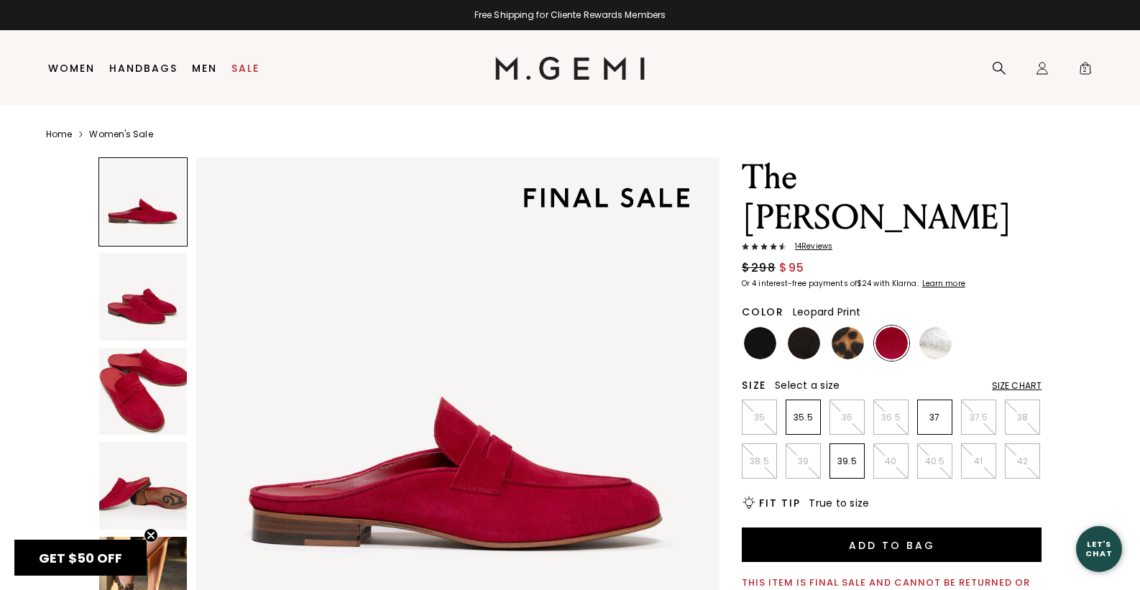
click at [845, 346] on img at bounding box center [848, 343] width 32 height 32
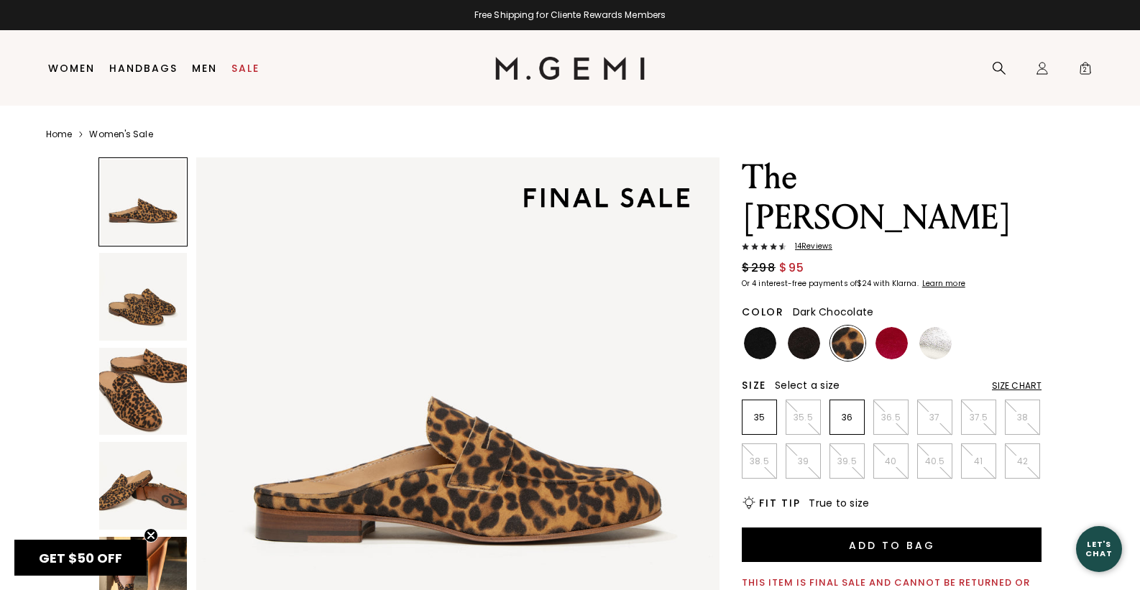
click at [809, 344] on img at bounding box center [804, 343] width 32 height 32
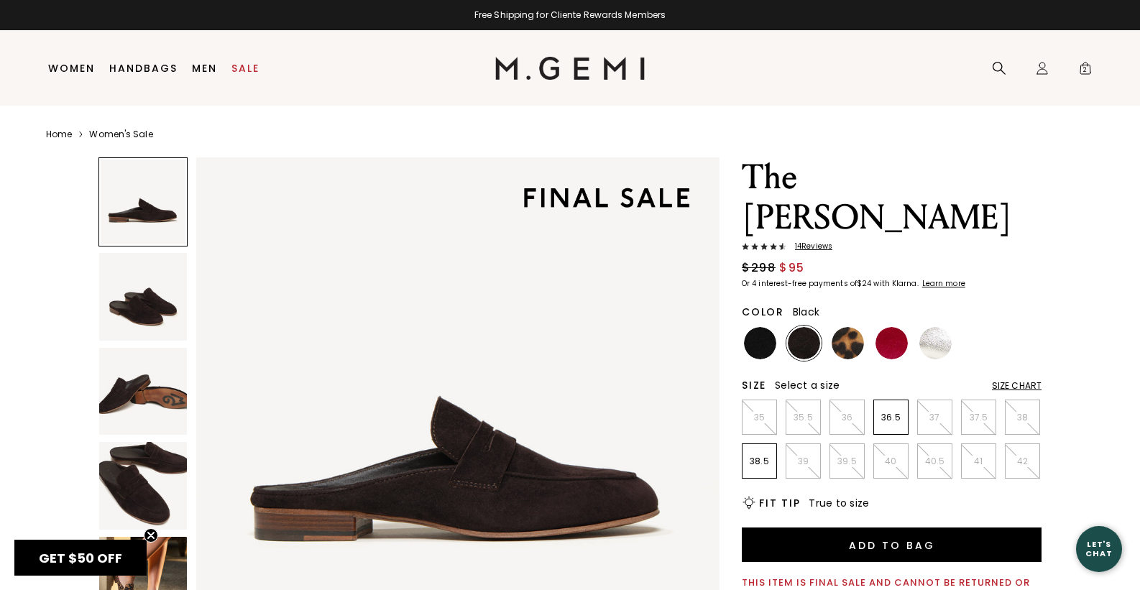
click at [755, 347] on img at bounding box center [760, 343] width 32 height 32
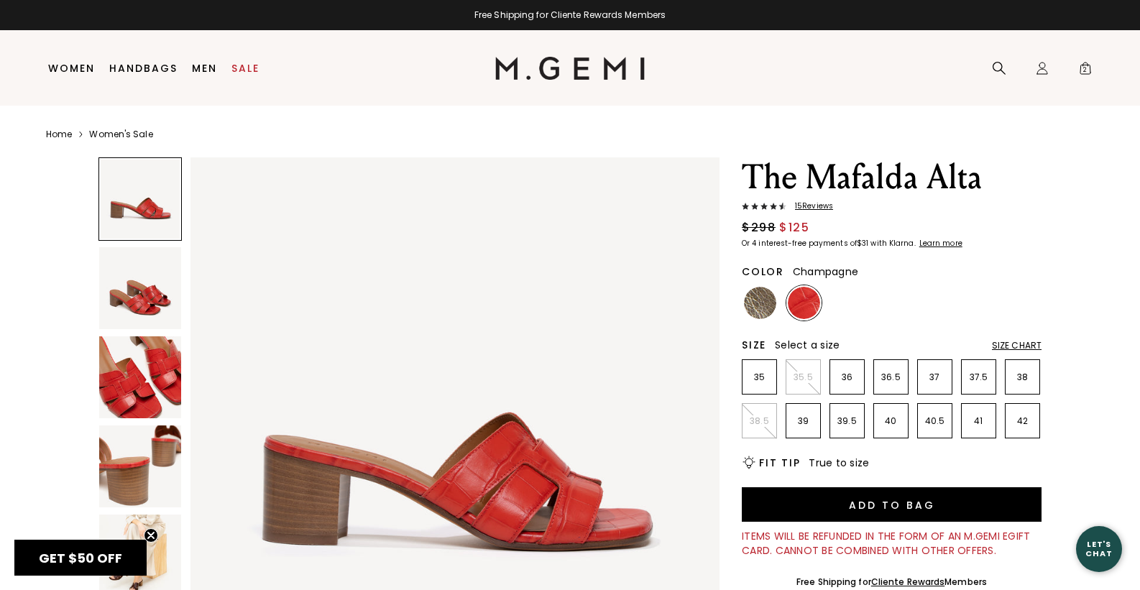
click at [761, 300] on img at bounding box center [760, 303] width 32 height 32
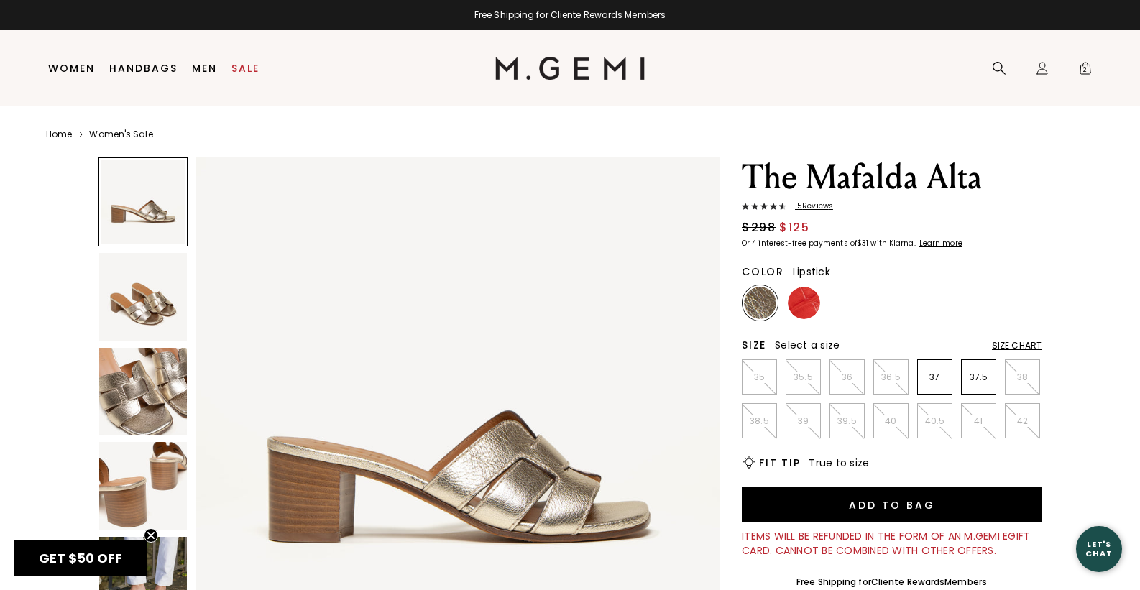
click at [812, 304] on img at bounding box center [804, 303] width 32 height 32
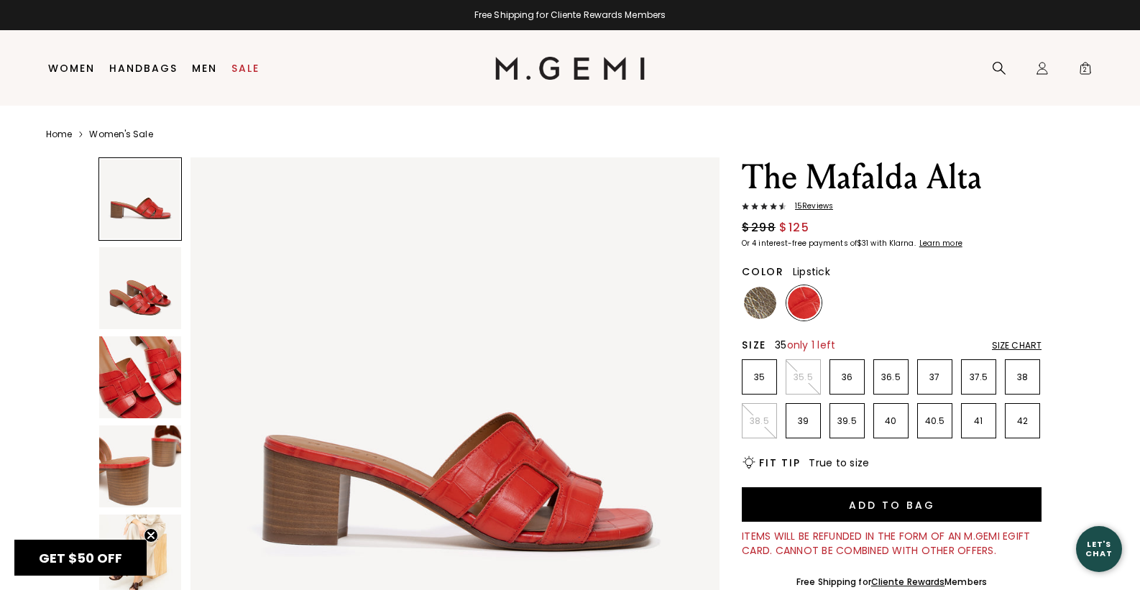
click at [766, 375] on p "35" at bounding box center [760, 378] width 34 height 12
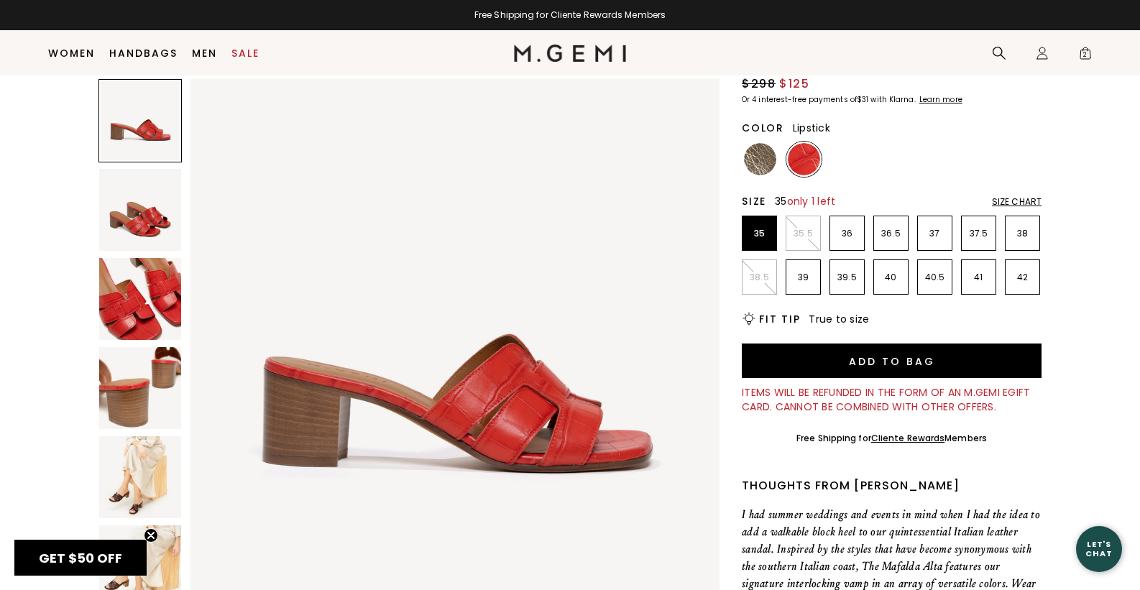
scroll to position [115, 0]
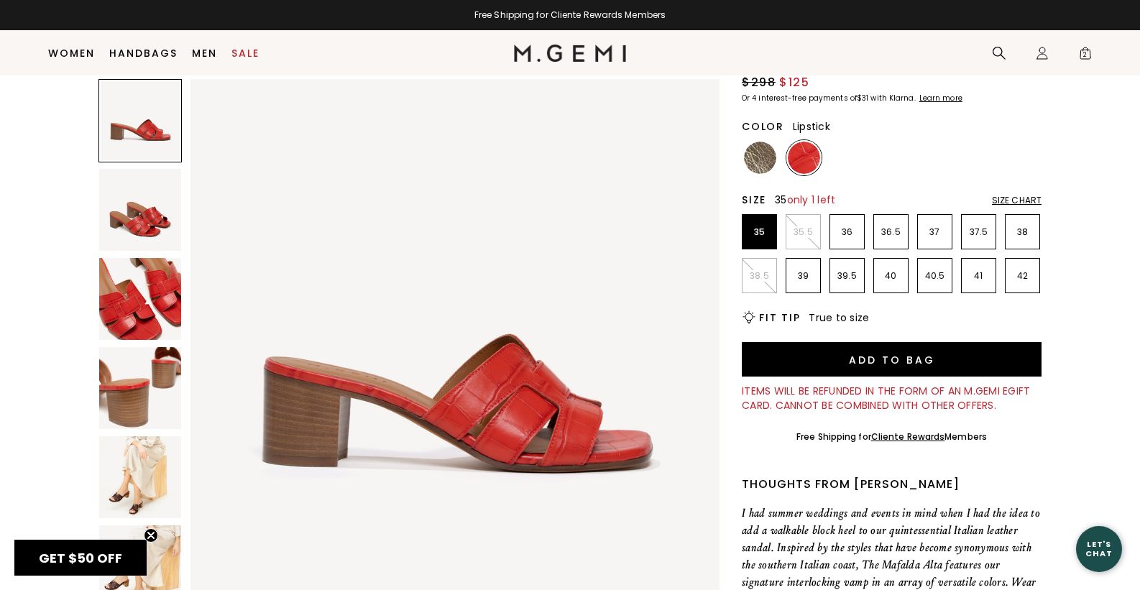
click at [119, 454] on img at bounding box center [140, 477] width 82 height 82
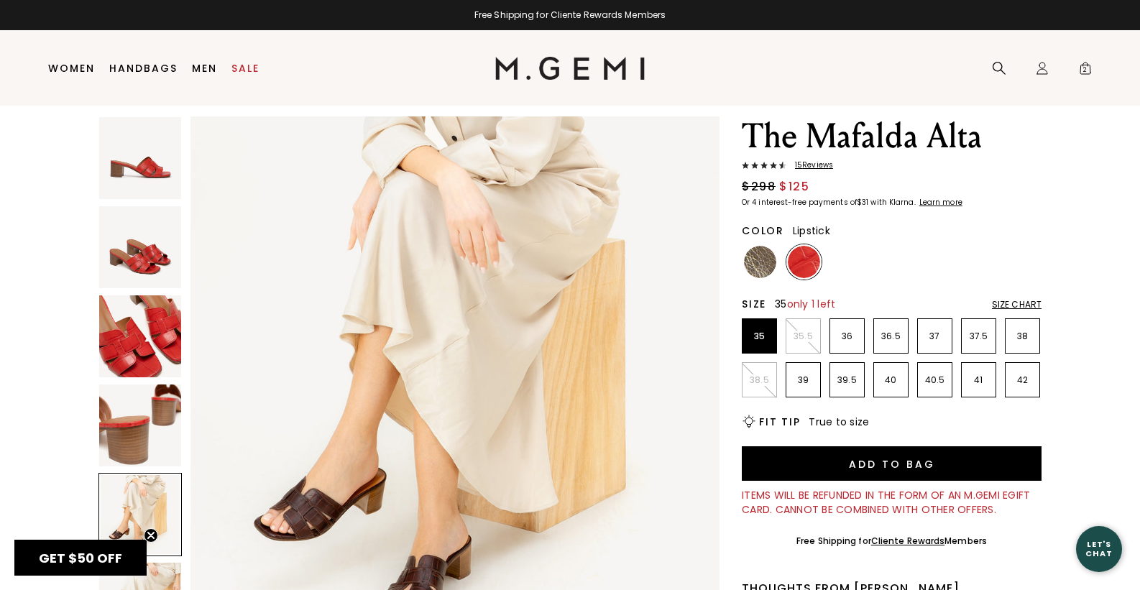
scroll to position [37, 0]
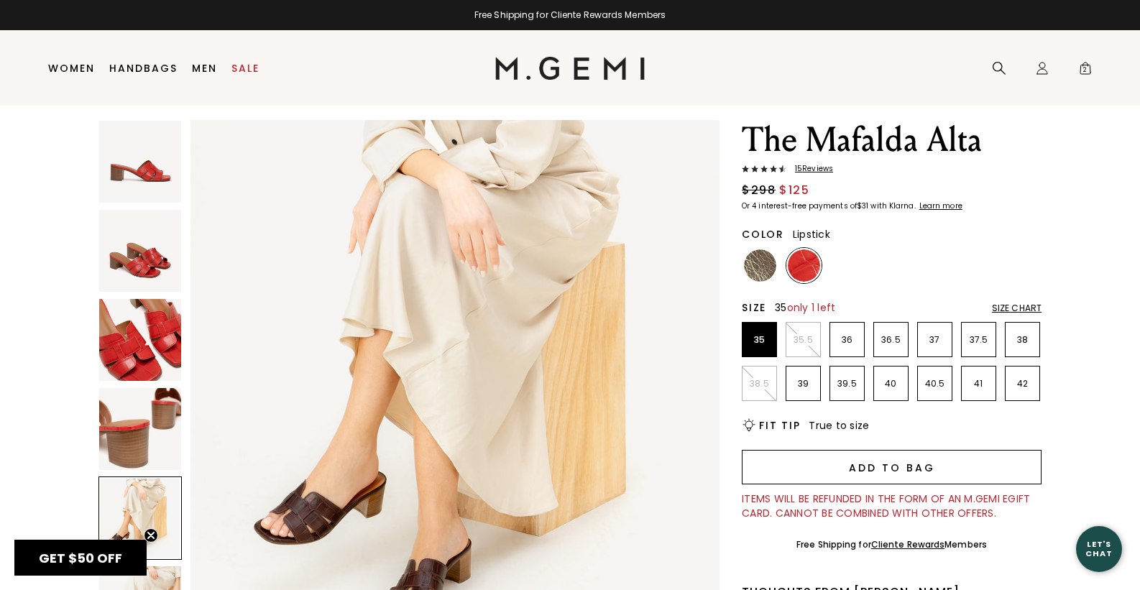
click at [891, 459] on button "Add to Bag" at bounding box center [892, 467] width 300 height 35
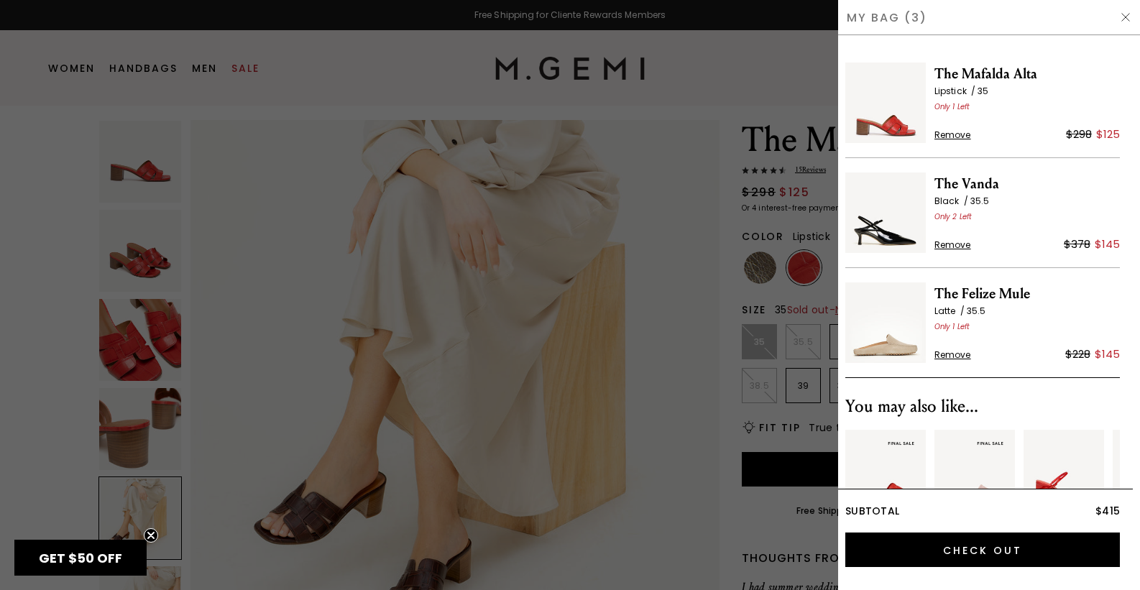
scroll to position [0, 0]
click at [73, 105] on div "Close dialog Don't Forget ENJOY $50 OFF Don’t see something you love? We launch…" at bounding box center [570, 295] width 1140 height 590
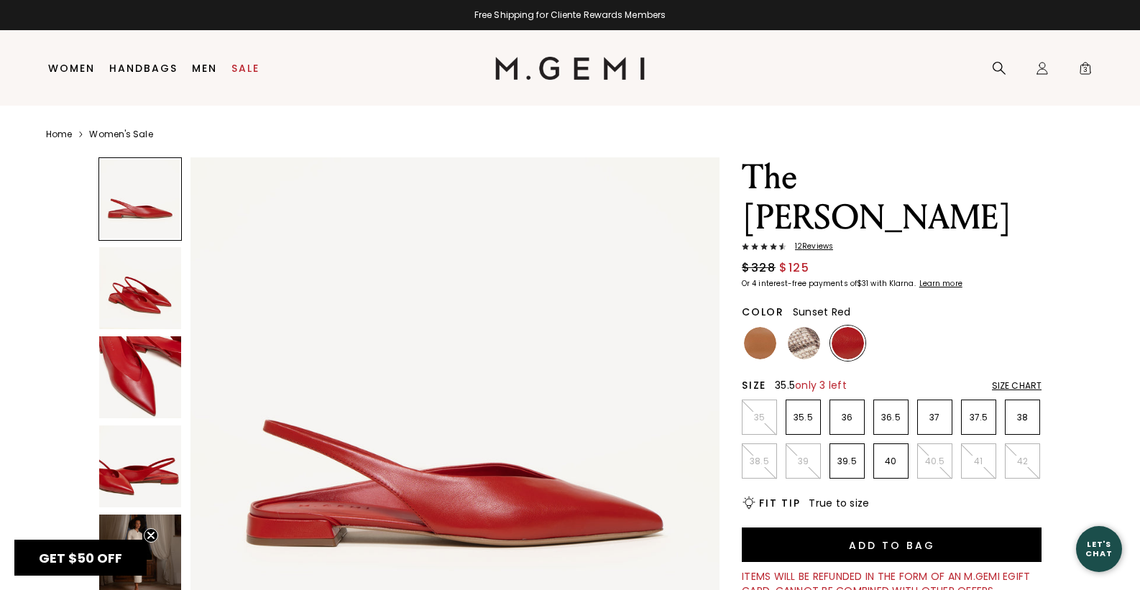
click at [808, 400] on li "35.5" at bounding box center [803, 417] width 35 height 35
click at [761, 327] on img at bounding box center [760, 343] width 32 height 32
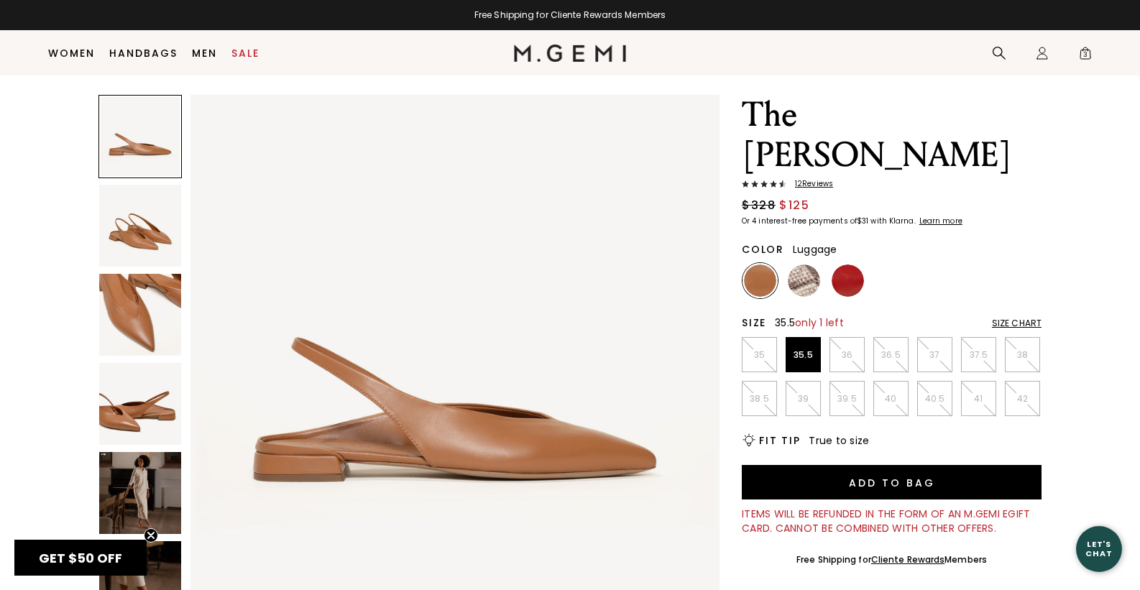
scroll to position [32, 0]
click at [142, 495] on img at bounding box center [140, 493] width 82 height 82
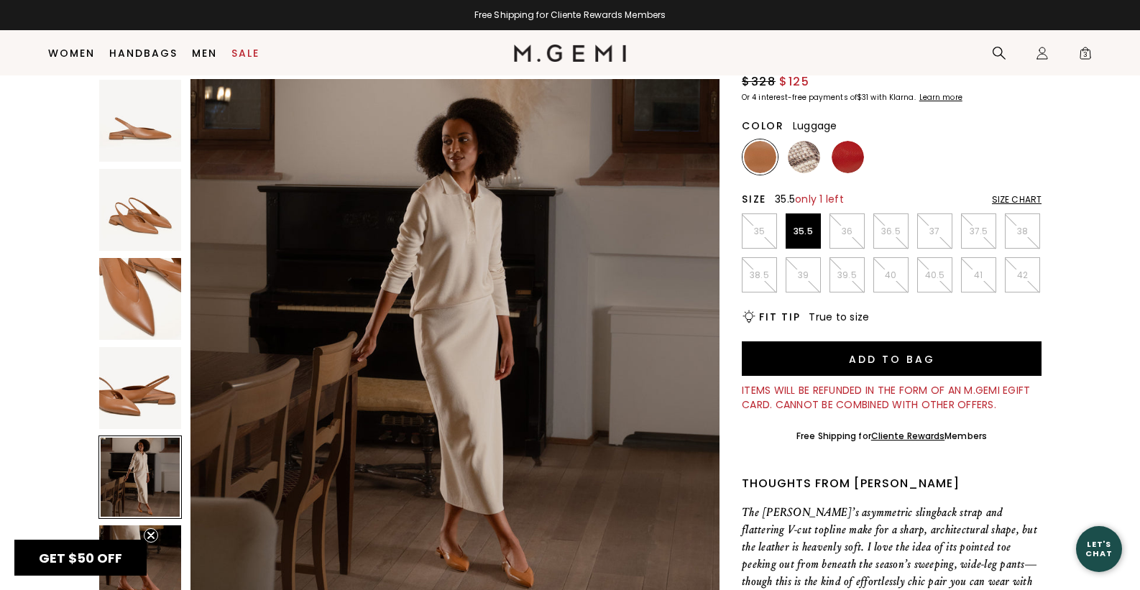
scroll to position [0, 0]
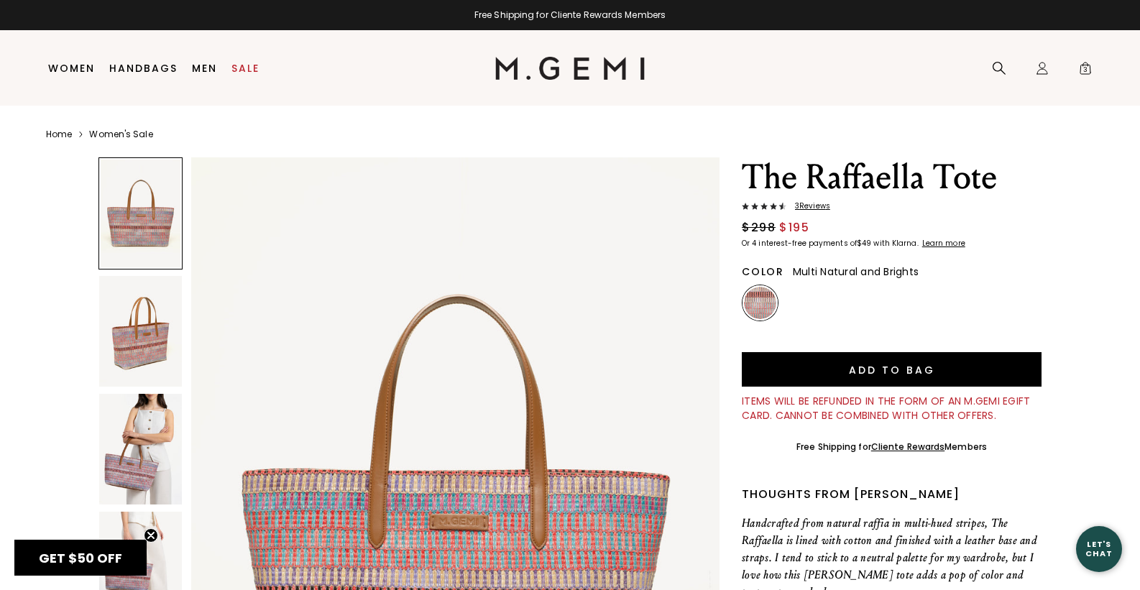
click at [169, 449] on img at bounding box center [140, 449] width 83 height 111
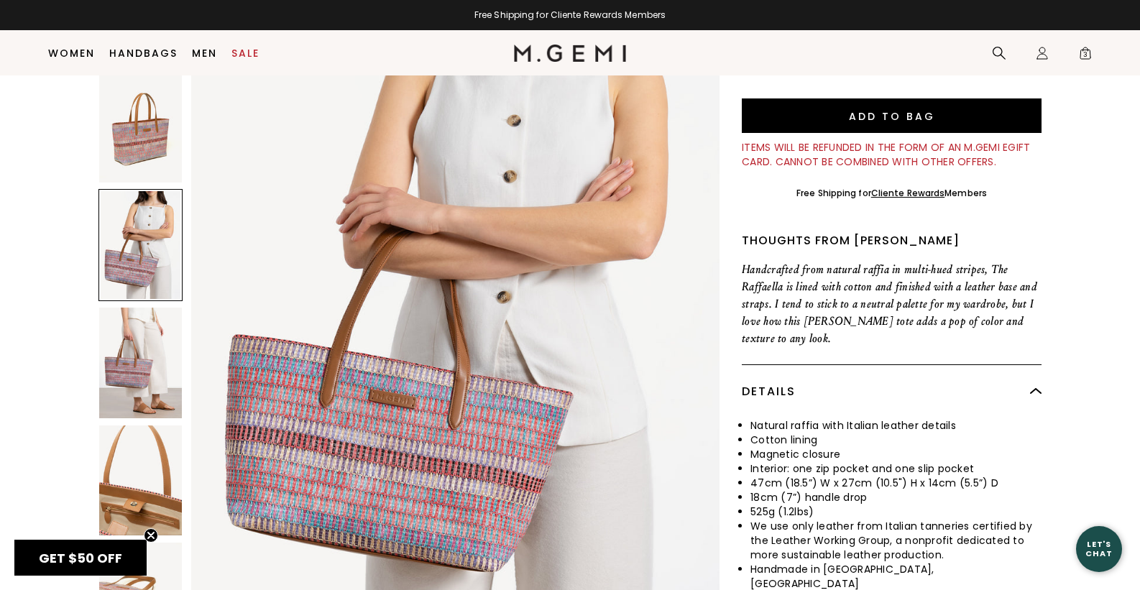
scroll to position [232, 0]
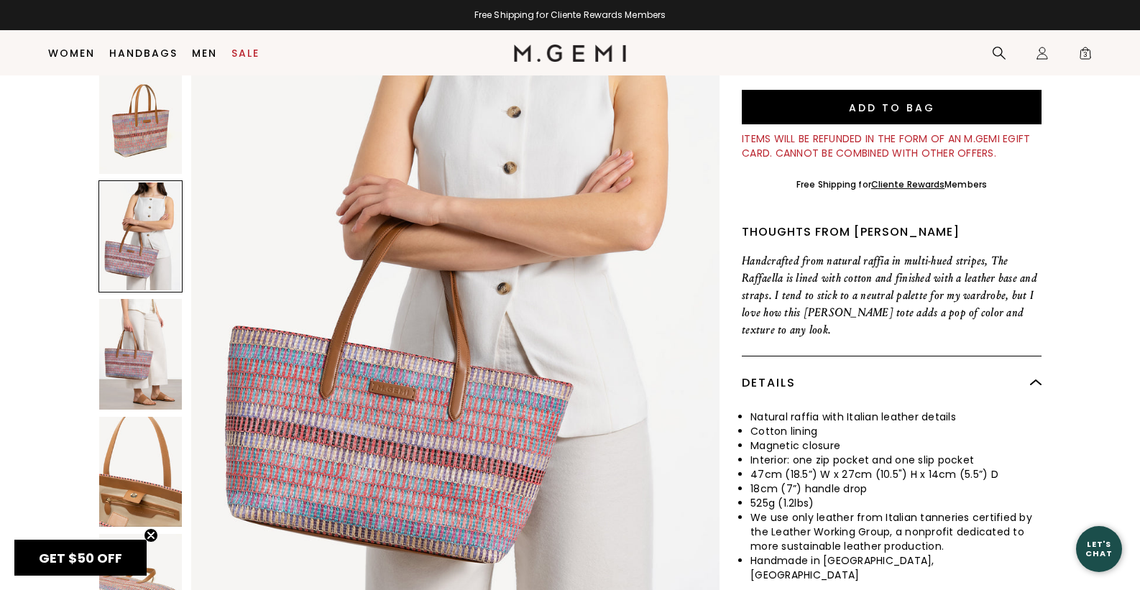
click at [134, 489] on img at bounding box center [140, 472] width 83 height 111
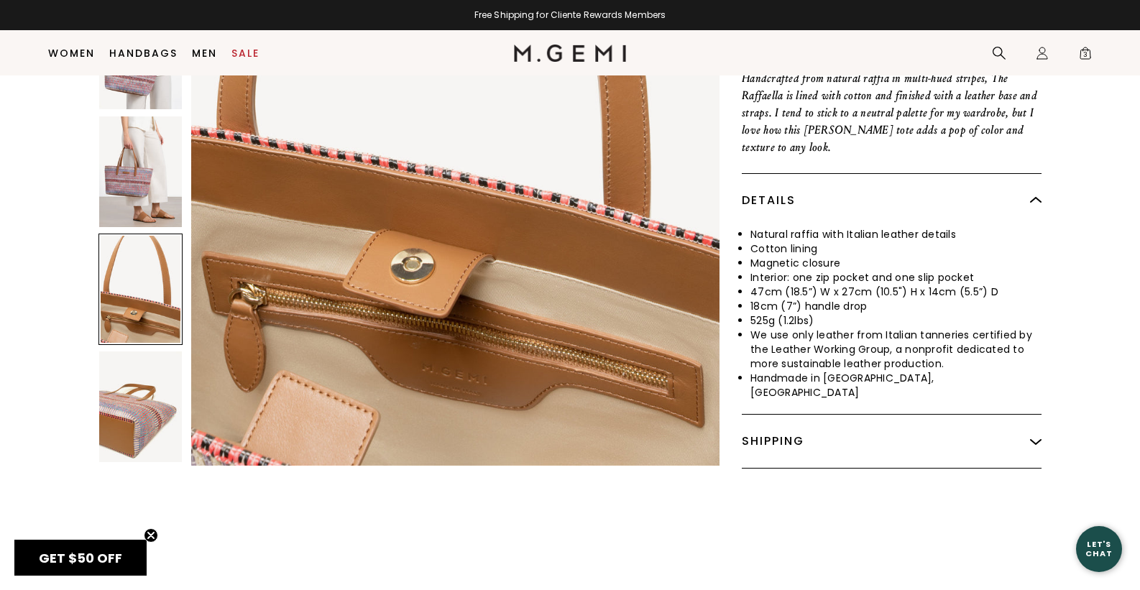
scroll to position [426, 0]
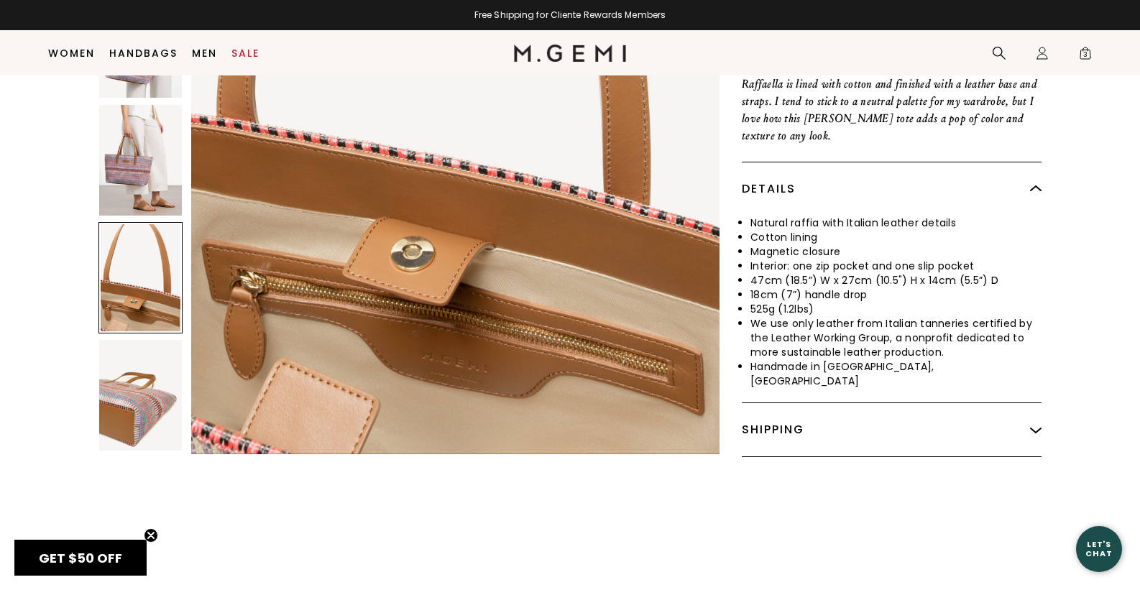
click at [157, 401] on img at bounding box center [140, 396] width 83 height 111
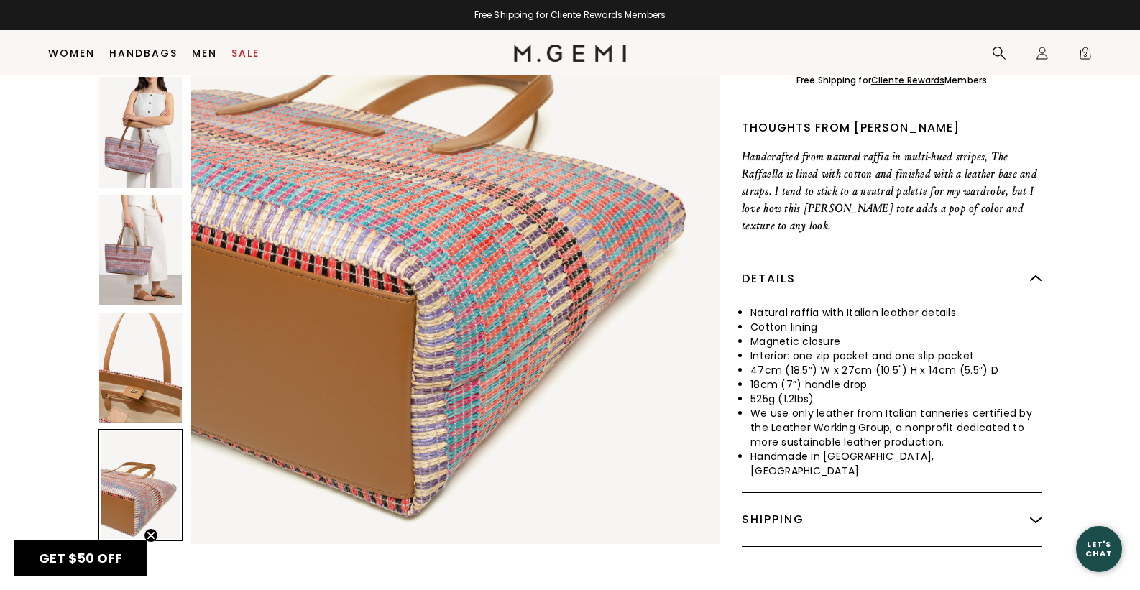
scroll to position [334, 0]
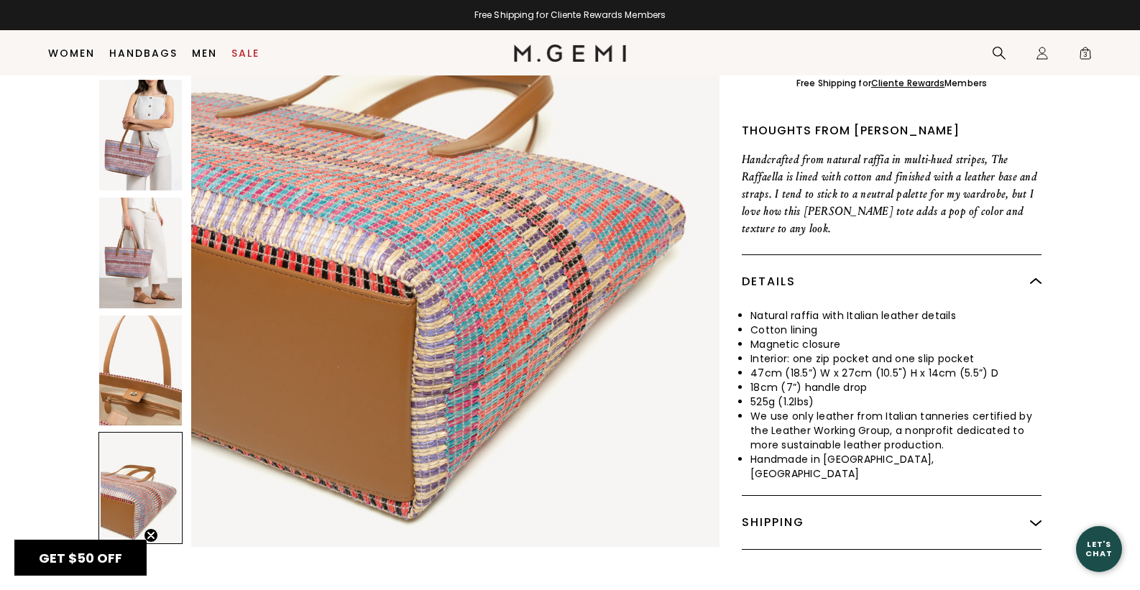
click at [165, 217] on img at bounding box center [140, 253] width 83 height 111
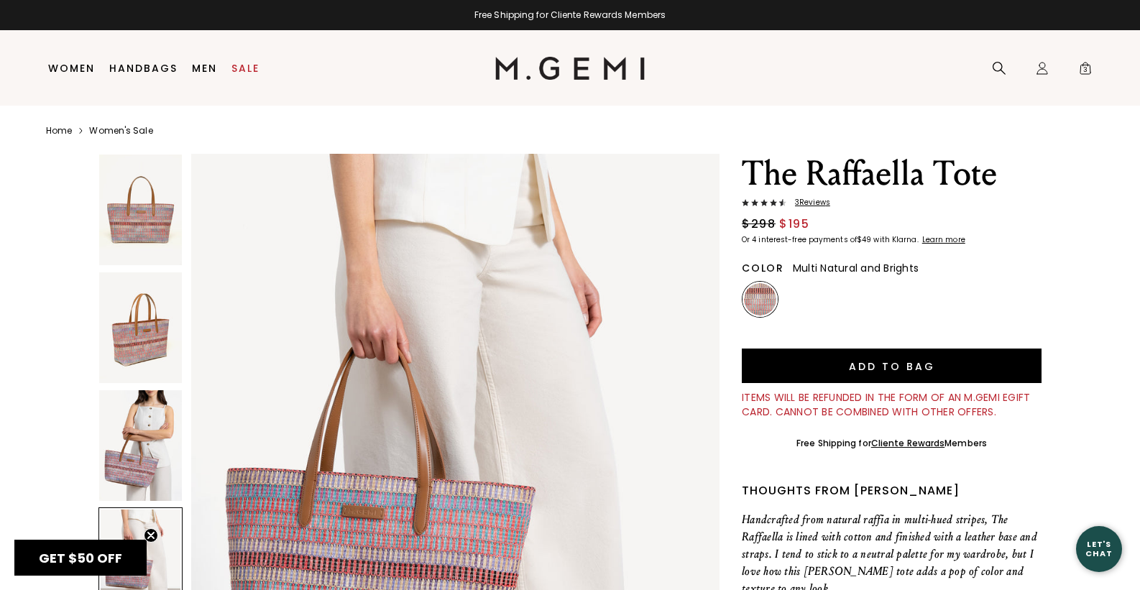
scroll to position [0, 0]
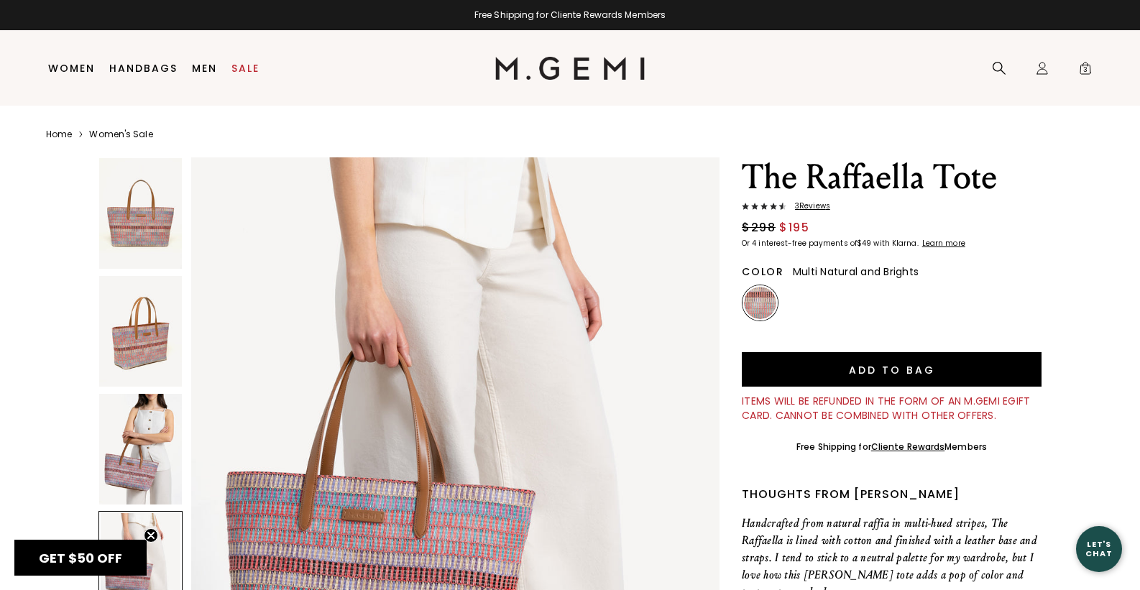
click at [822, 208] on span "3 Review s" at bounding box center [808, 206] width 44 height 9
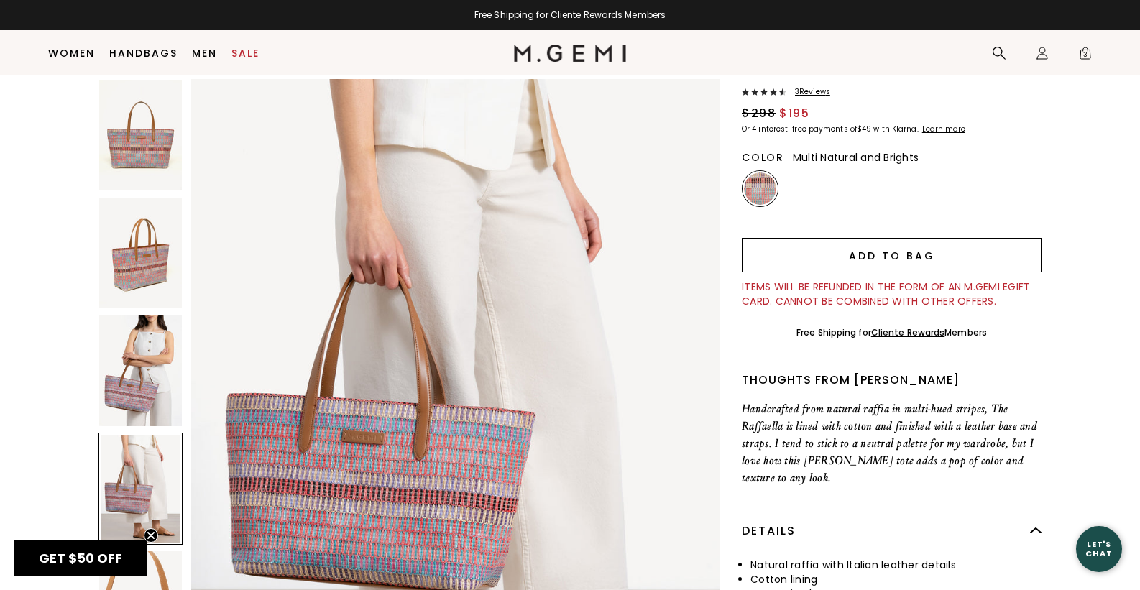
click at [882, 258] on button "Add to Bag" at bounding box center [892, 255] width 300 height 35
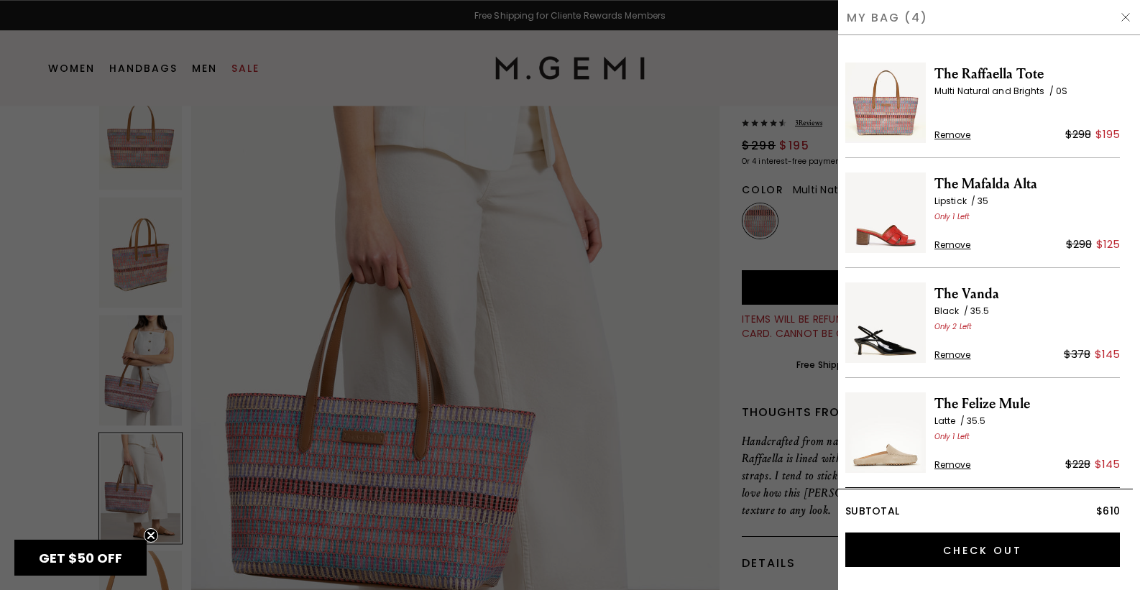
click at [753, 395] on div at bounding box center [570, 295] width 1140 height 590
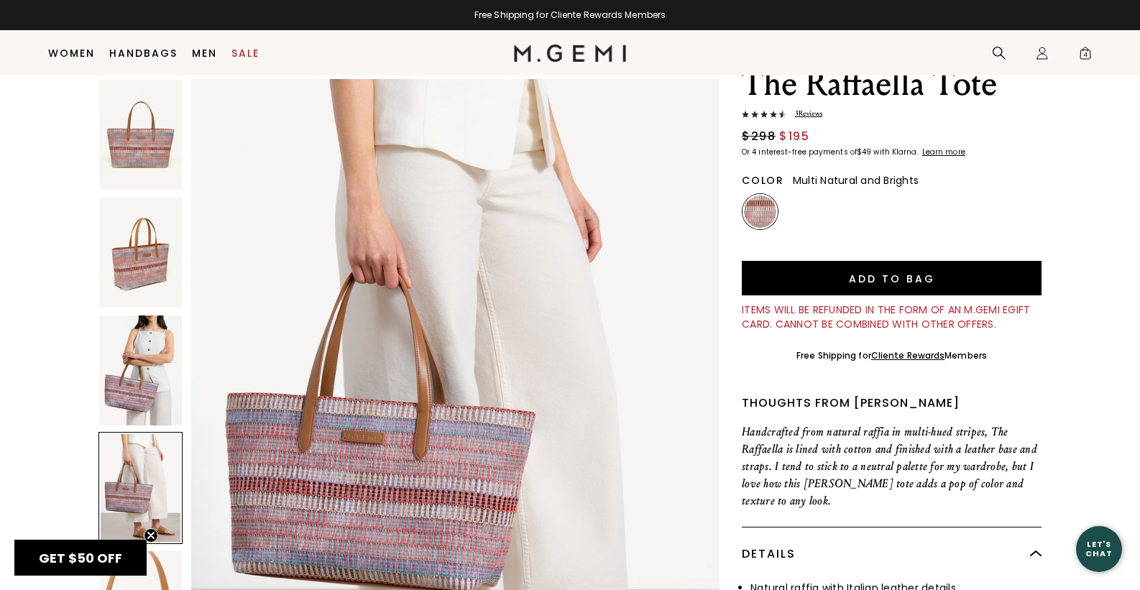
scroll to position [54, 0]
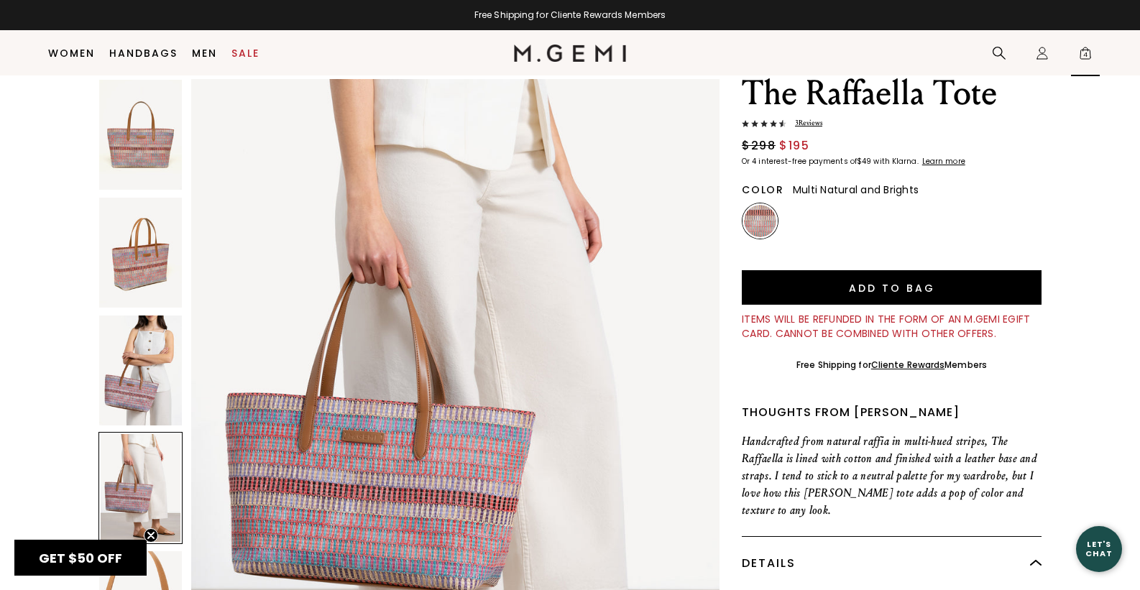
click at [1089, 54] on span "4" at bounding box center [1085, 56] width 14 height 14
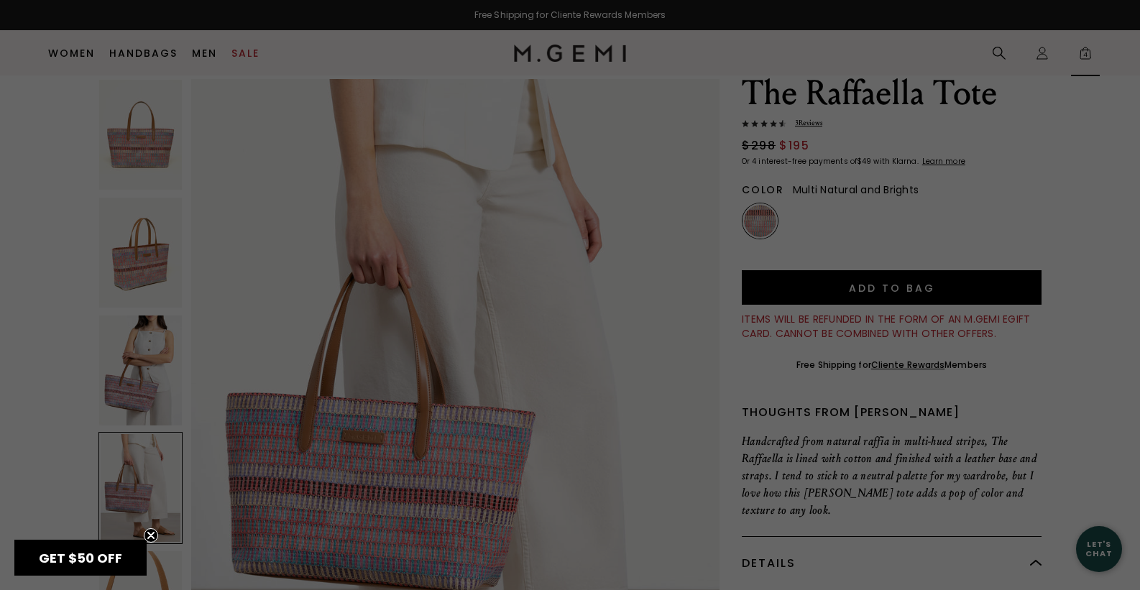
scroll to position [0, 0]
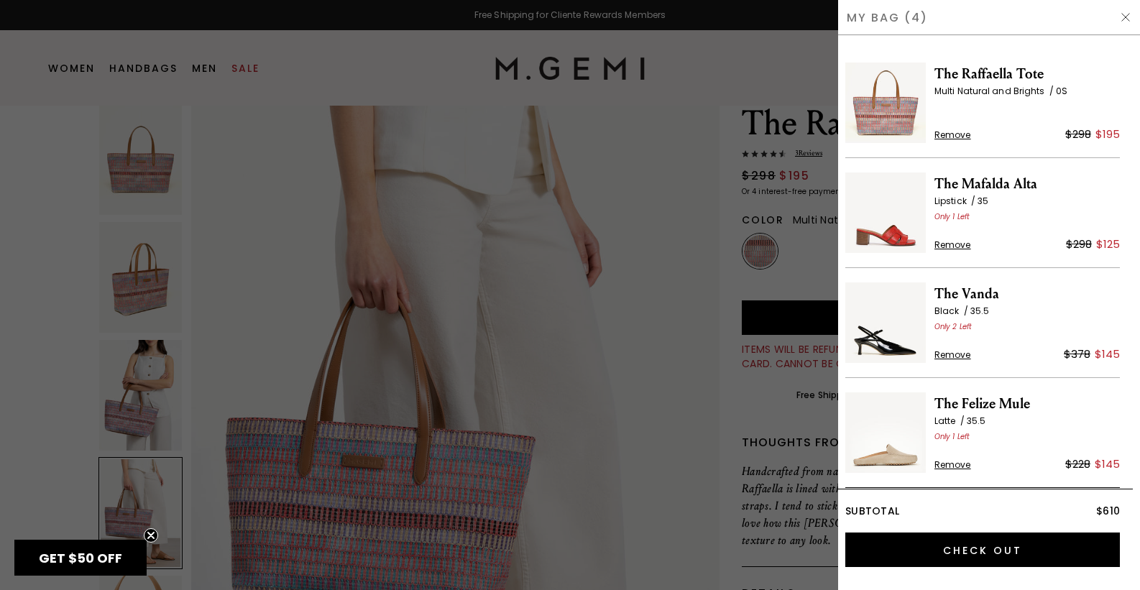
click at [957, 300] on span "The Vanda" at bounding box center [1027, 294] width 185 height 23
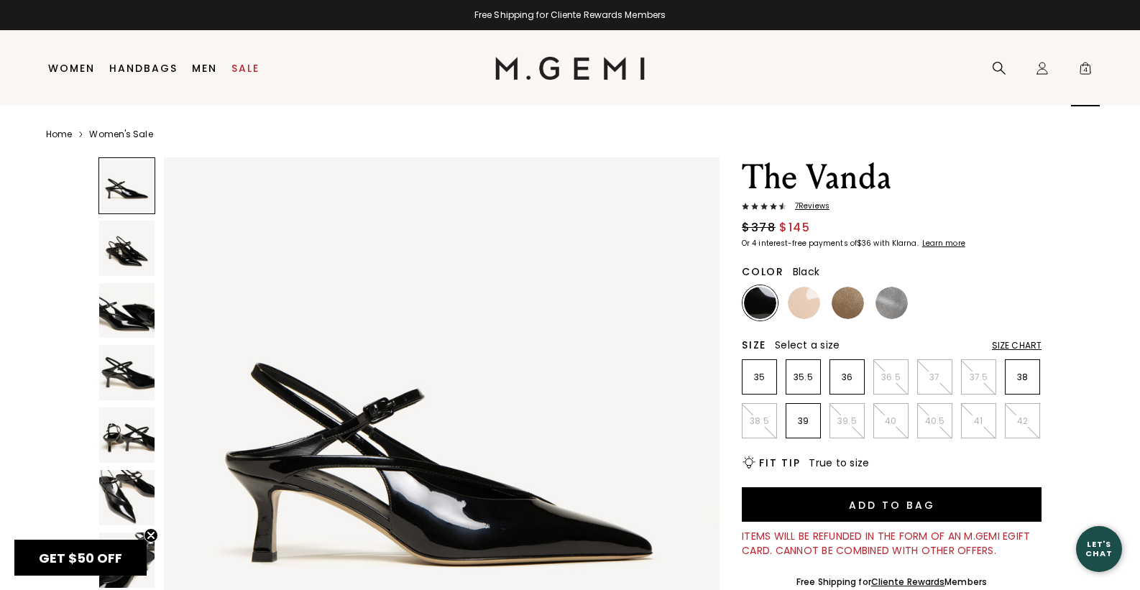
click at [1080, 73] on span "4" at bounding box center [1085, 71] width 14 height 14
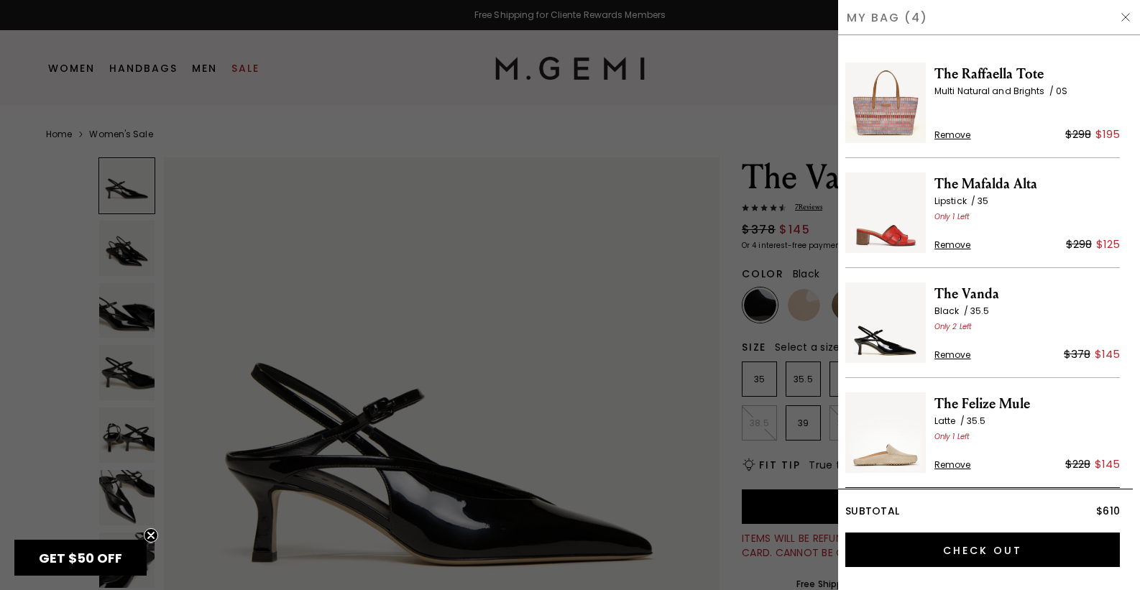
click at [805, 270] on div at bounding box center [570, 295] width 1140 height 590
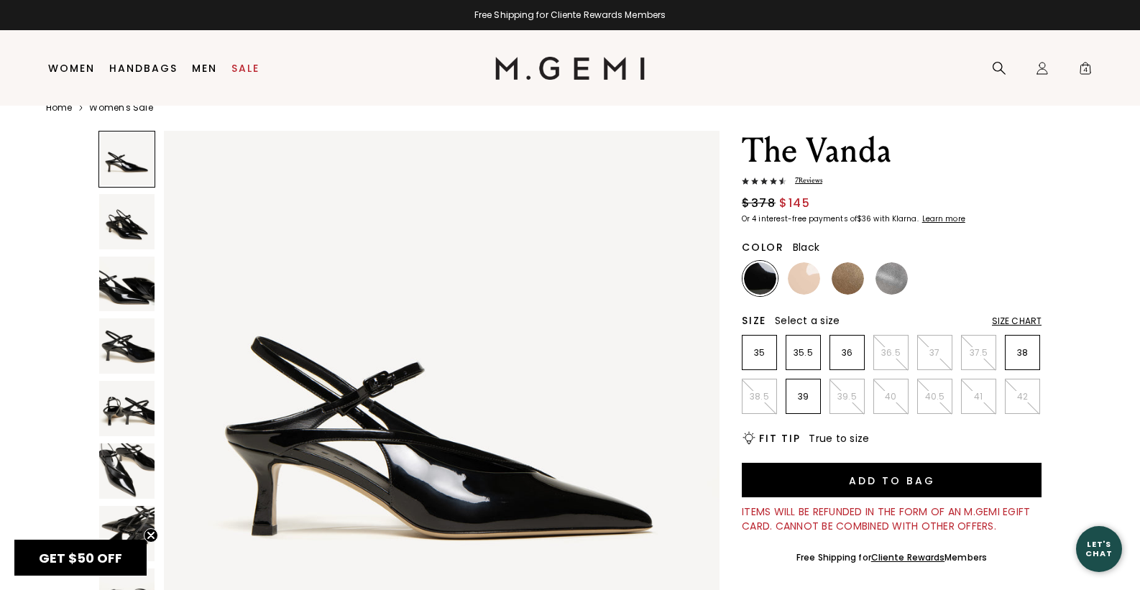
scroll to position [23, 0]
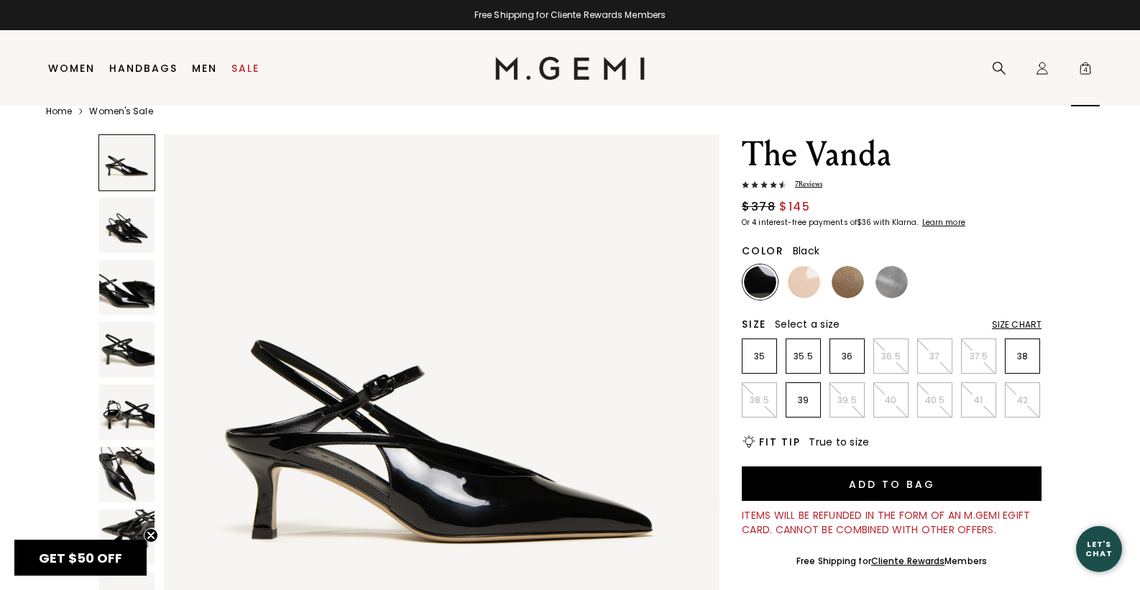
click at [1082, 74] on span "4" at bounding box center [1085, 71] width 14 height 14
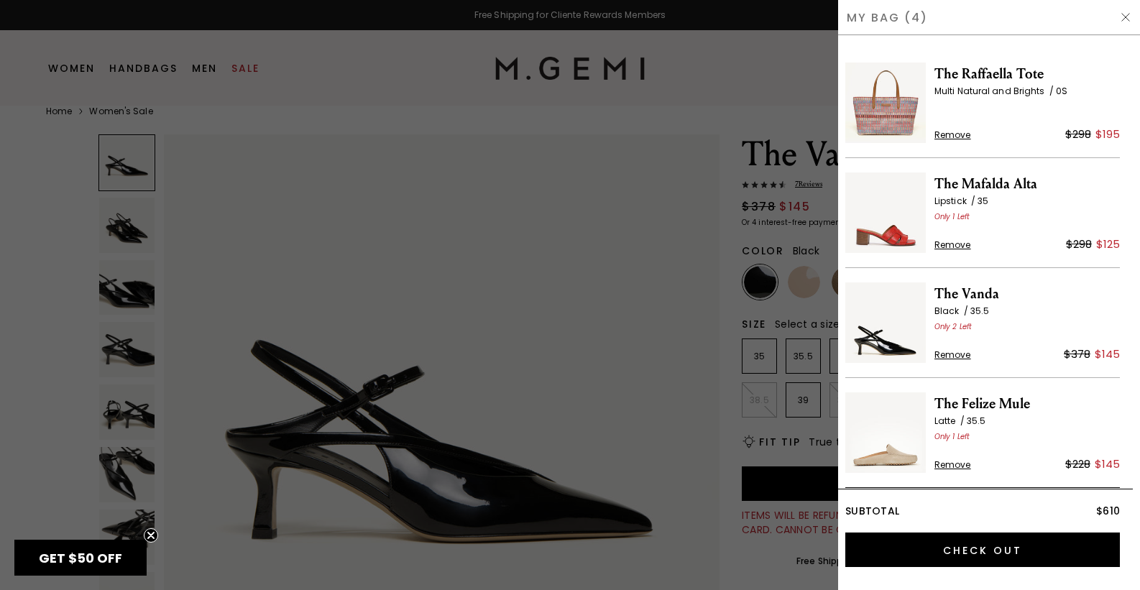
click at [895, 233] on img at bounding box center [885, 213] width 81 height 81
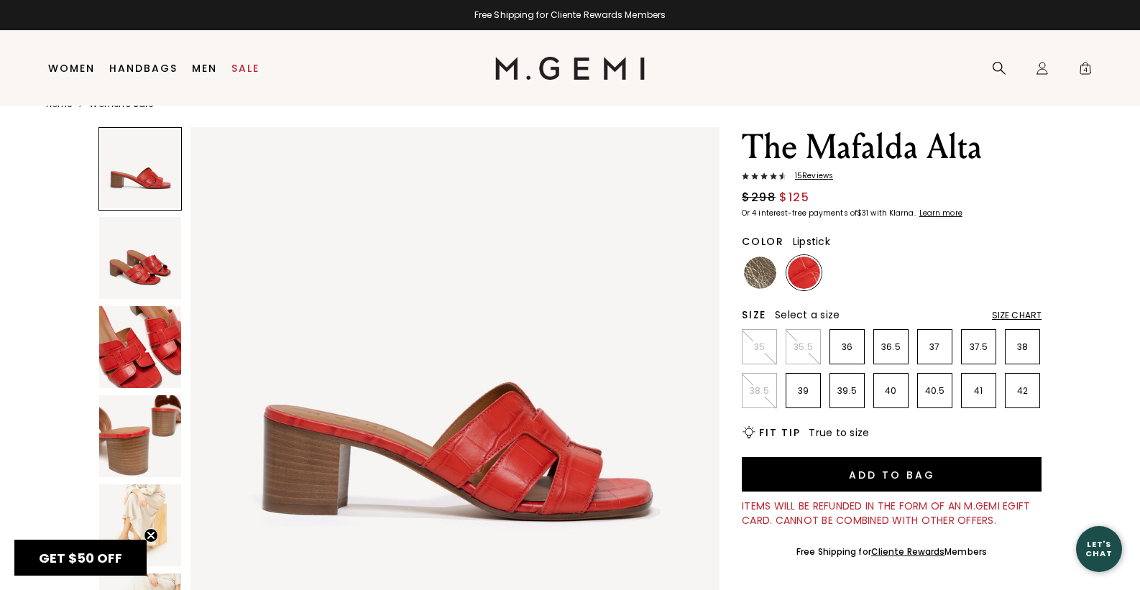
scroll to position [31, 0]
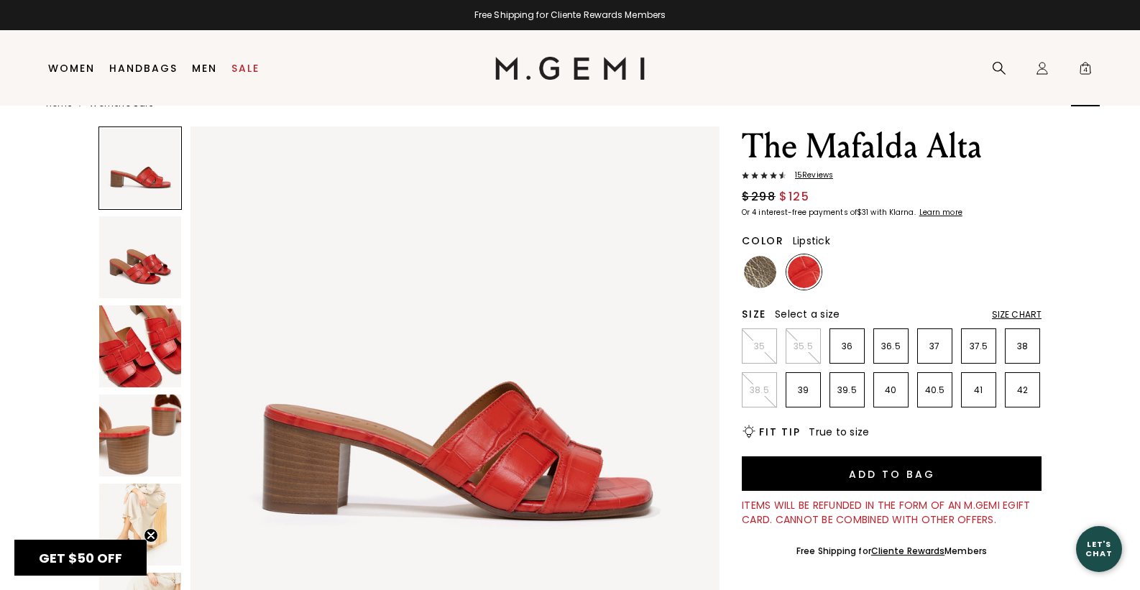
click at [1085, 64] on span "4" at bounding box center [1085, 71] width 14 height 14
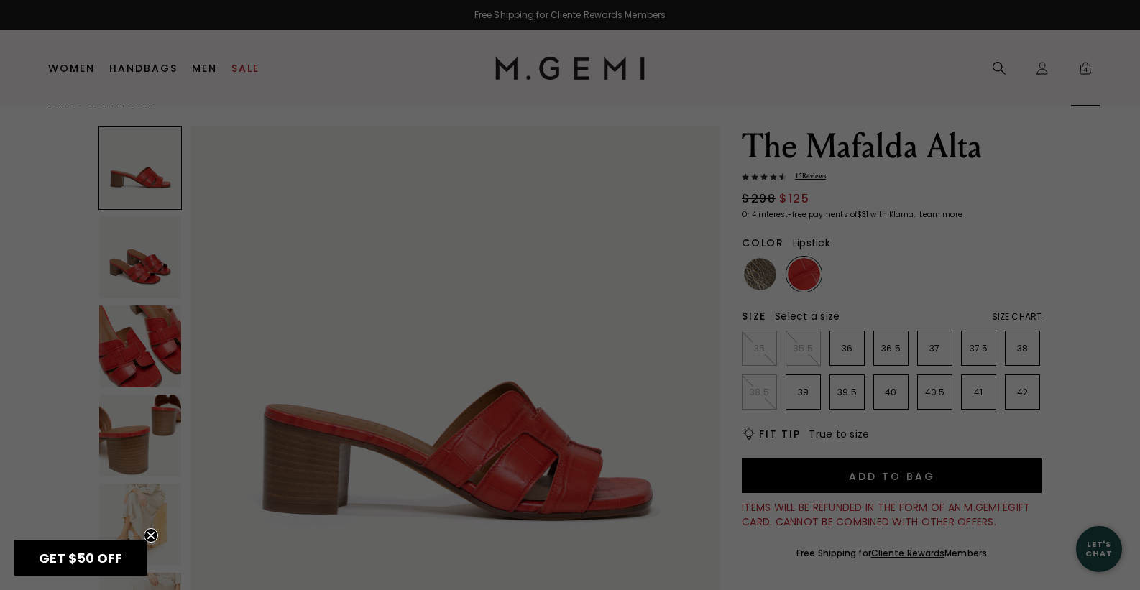
scroll to position [0, 0]
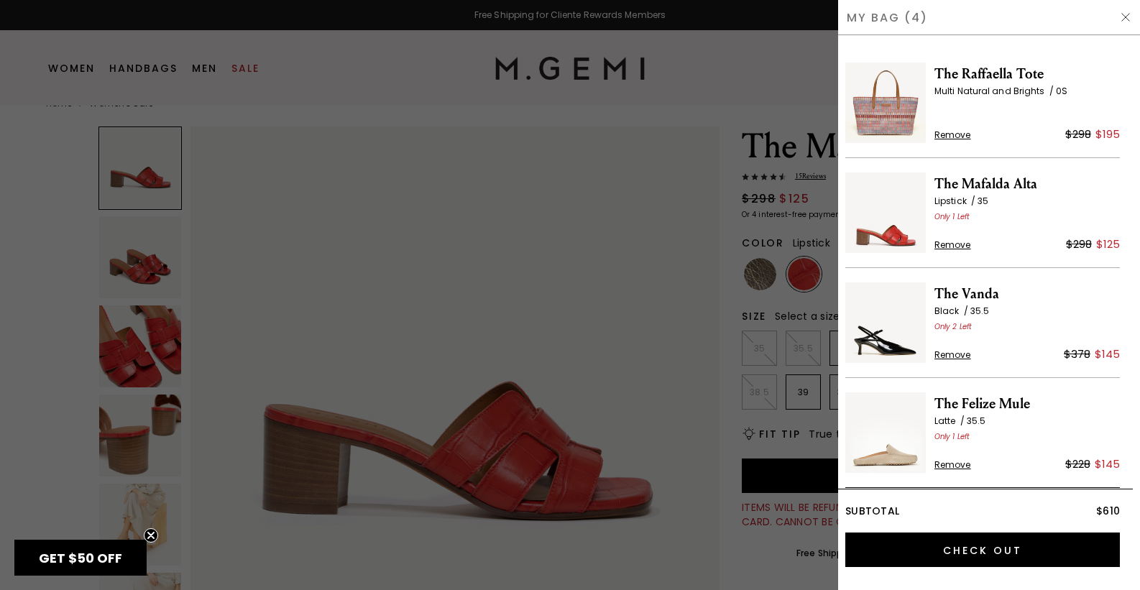
click at [822, 289] on div at bounding box center [570, 295] width 1140 height 590
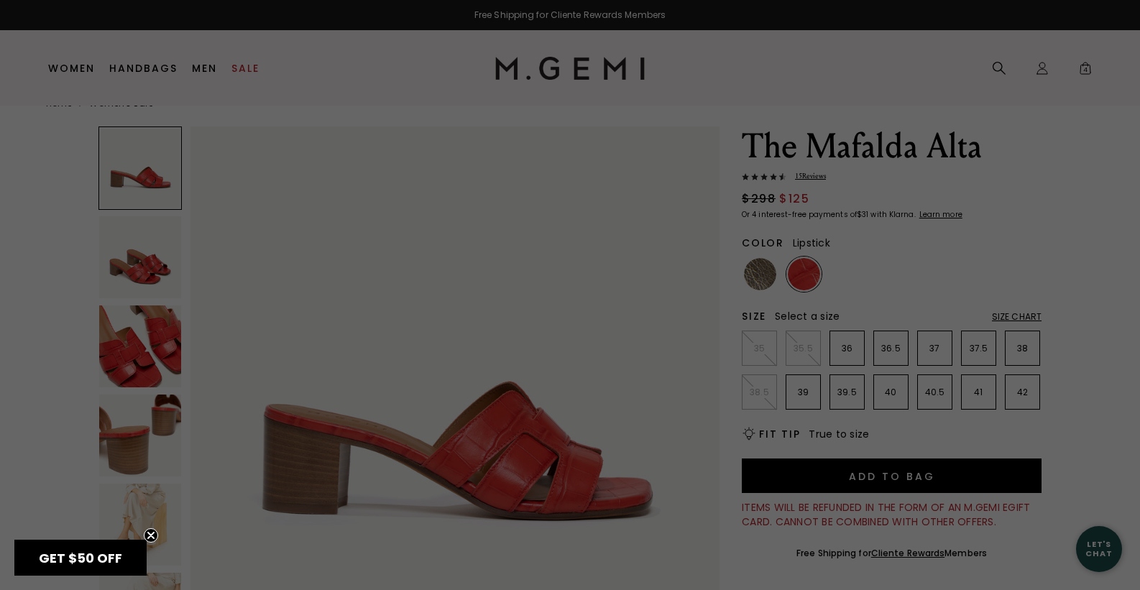
scroll to position [31, 0]
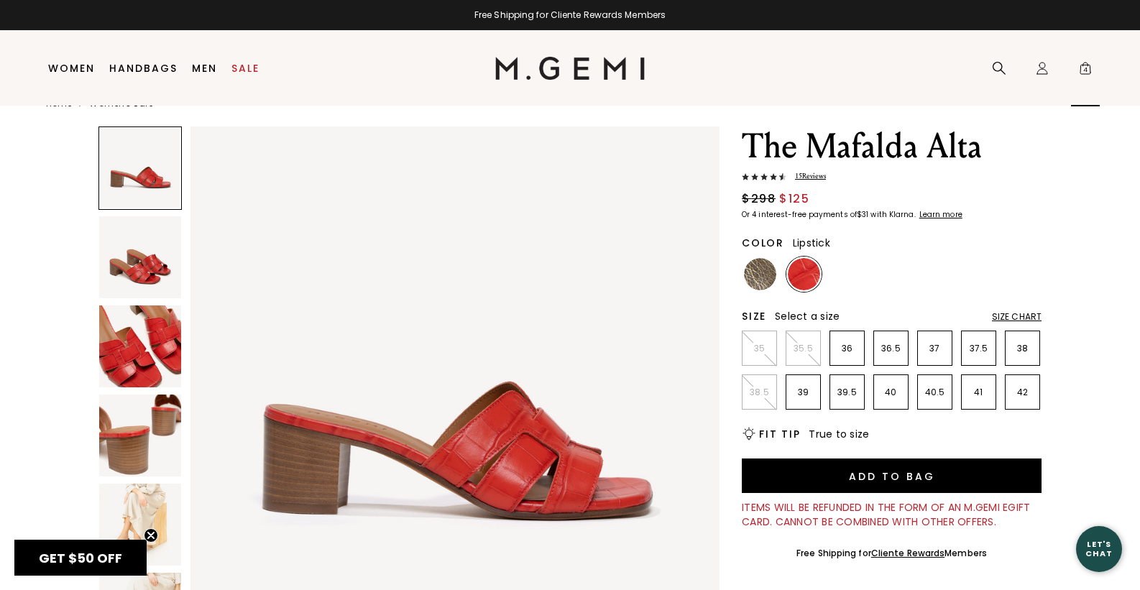
click at [1084, 68] on span "4" at bounding box center [1085, 71] width 14 height 14
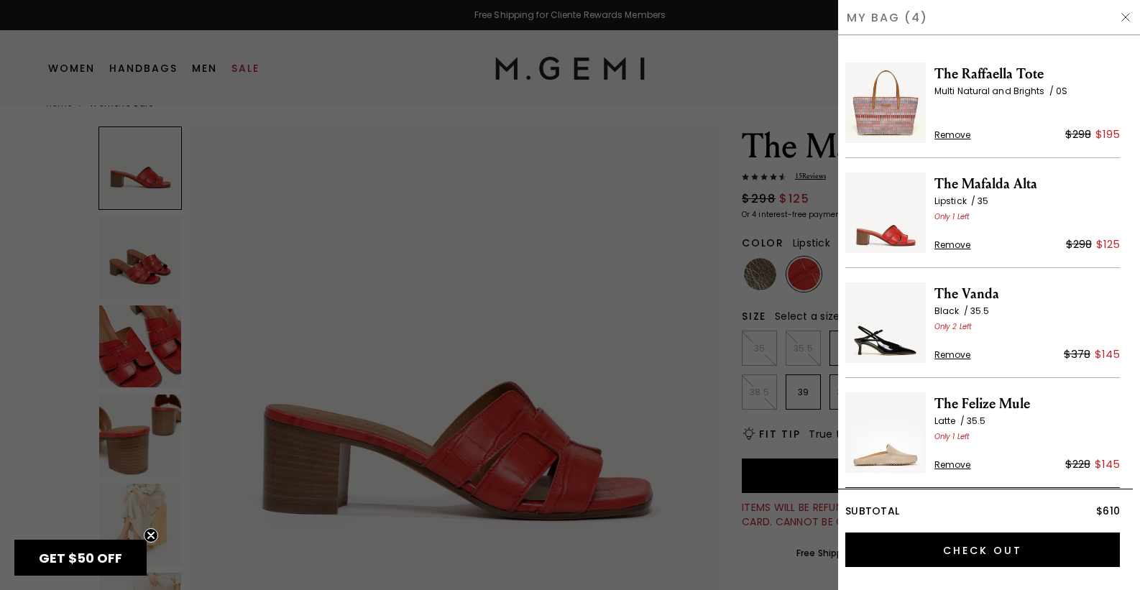
click at [958, 403] on span "The Felize Mule" at bounding box center [1027, 403] width 185 height 23
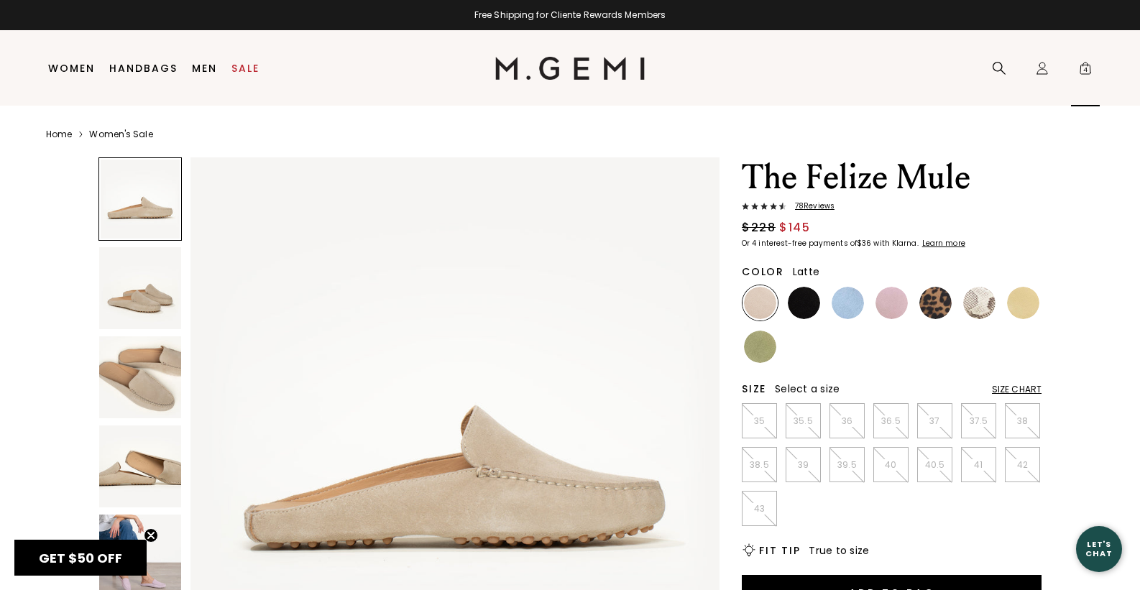
click at [1083, 63] on icon "Icons/20x20/bag@2x" at bounding box center [1085, 68] width 14 height 14
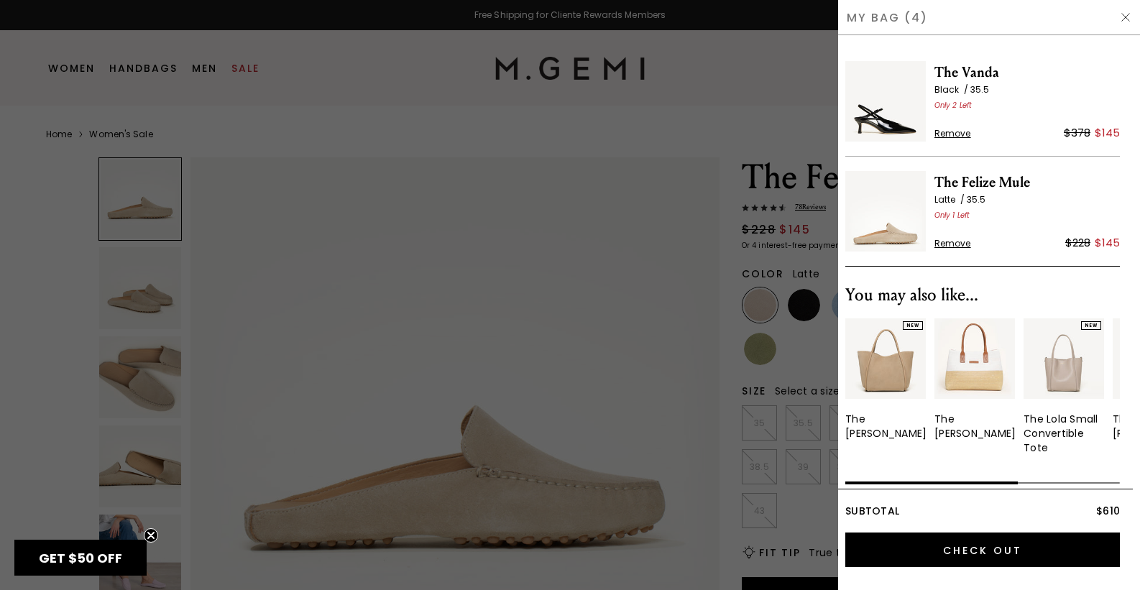
scroll to position [235, 0]
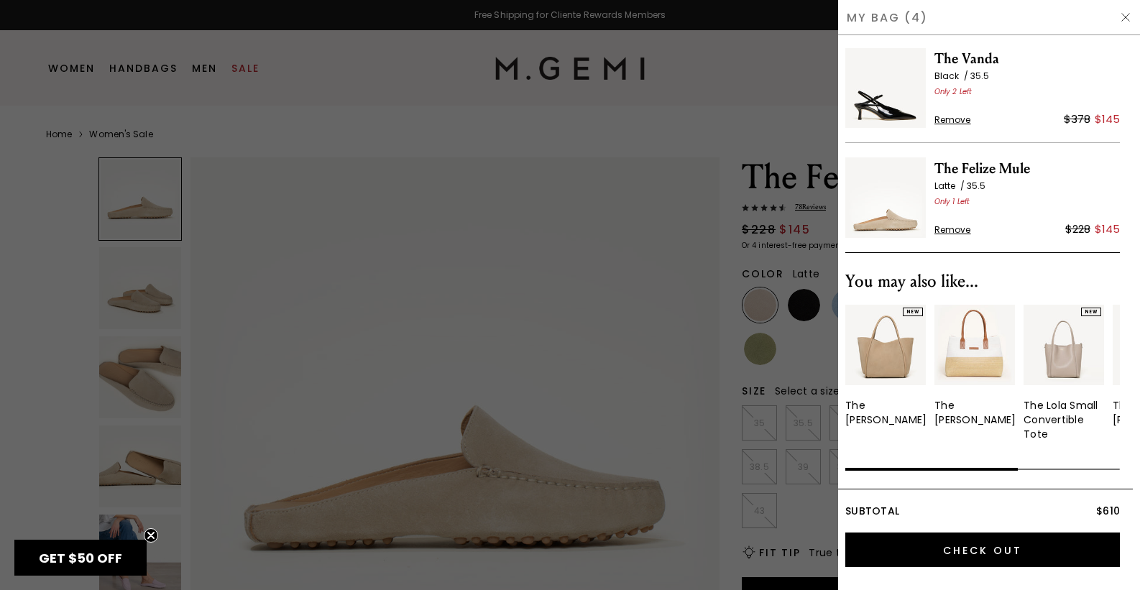
click at [894, 340] on img "1 / 5" at bounding box center [885, 345] width 81 height 81
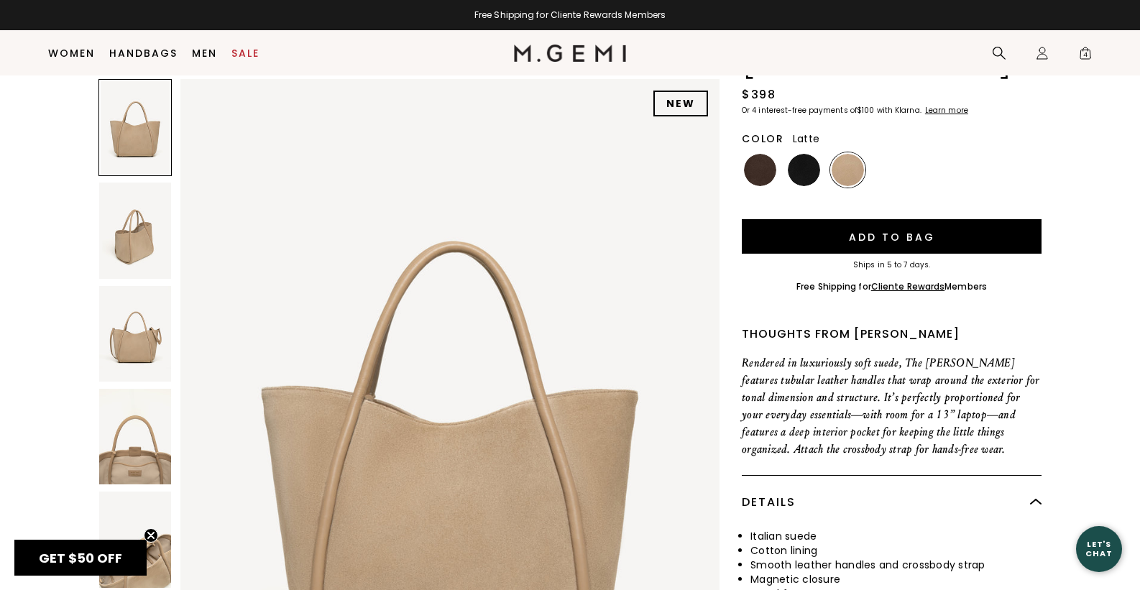
scroll to position [265, 0]
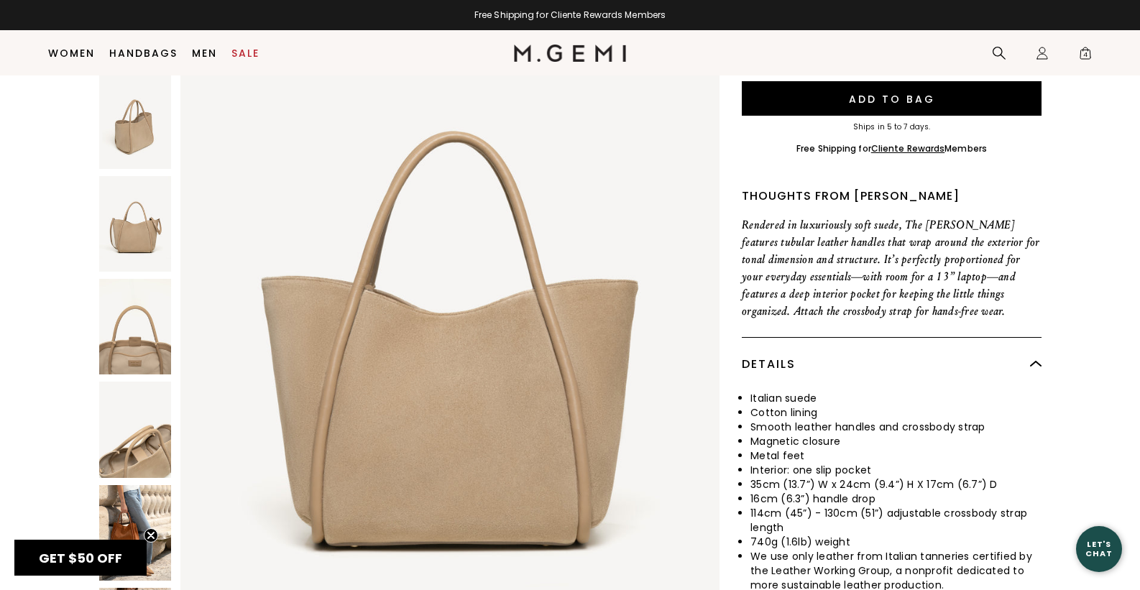
click at [104, 485] on img at bounding box center [135, 533] width 72 height 96
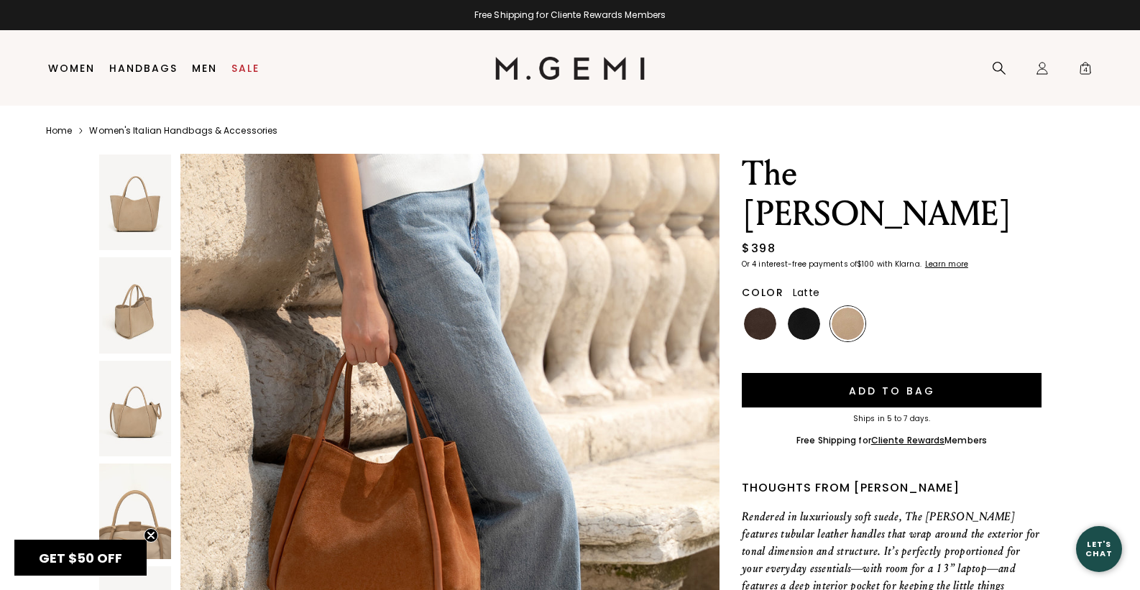
scroll to position [0, 0]
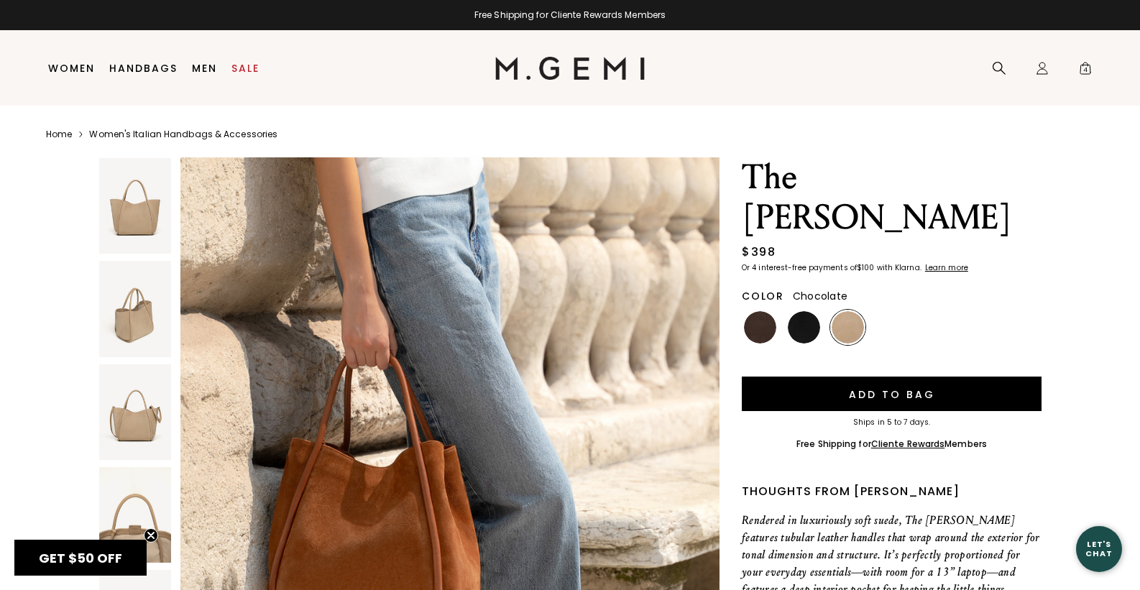
click at [763, 311] on img at bounding box center [760, 327] width 32 height 32
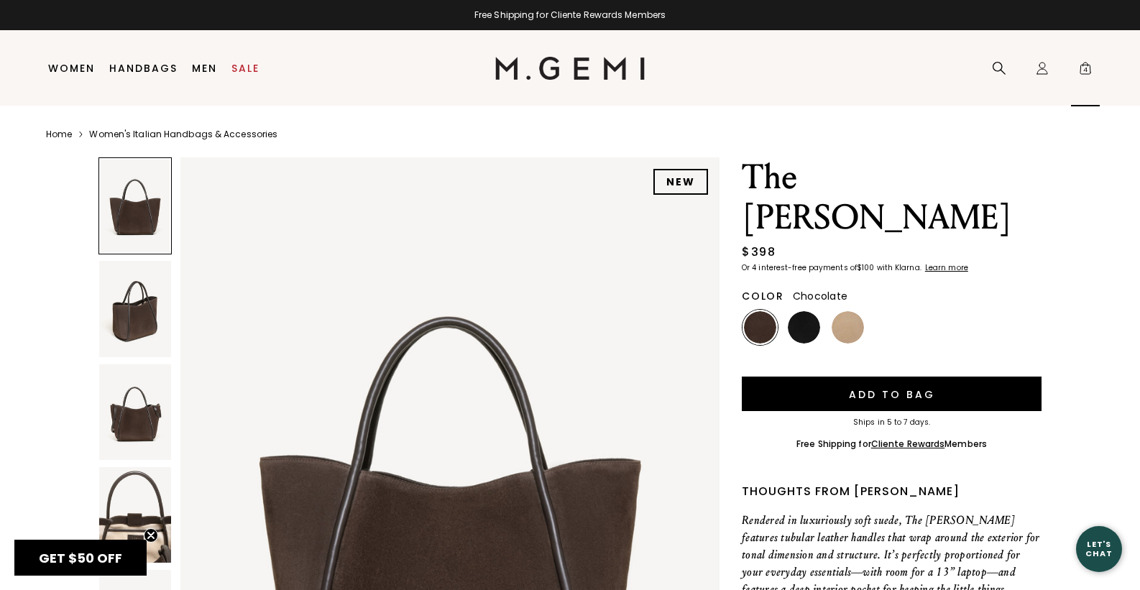
click at [1085, 72] on span "4" at bounding box center [1085, 71] width 14 height 14
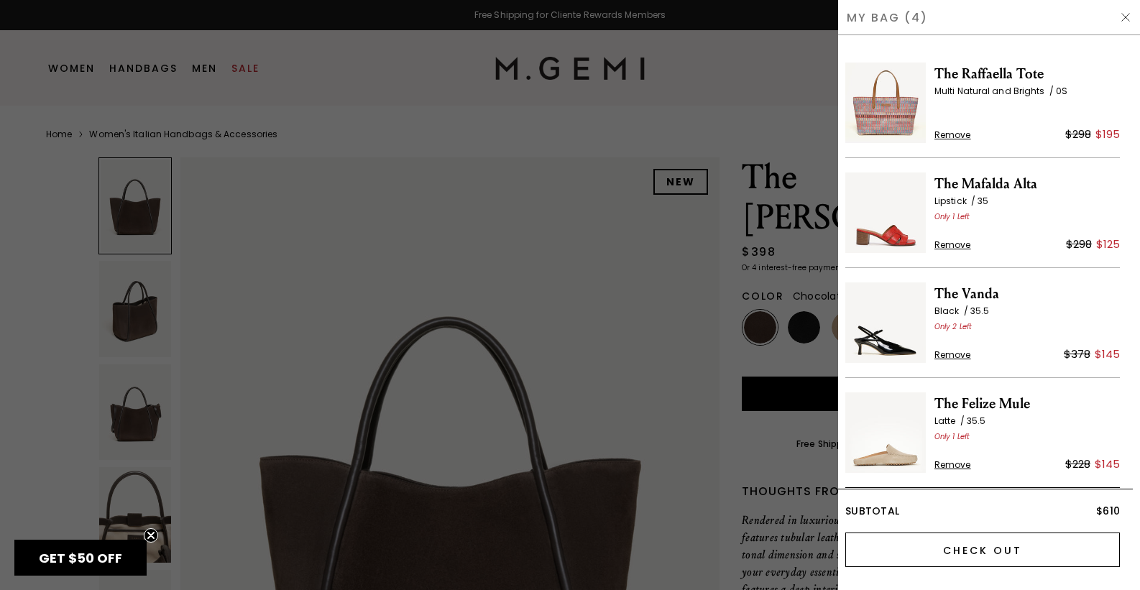
click at [987, 556] on input "Check Out" at bounding box center [982, 550] width 275 height 35
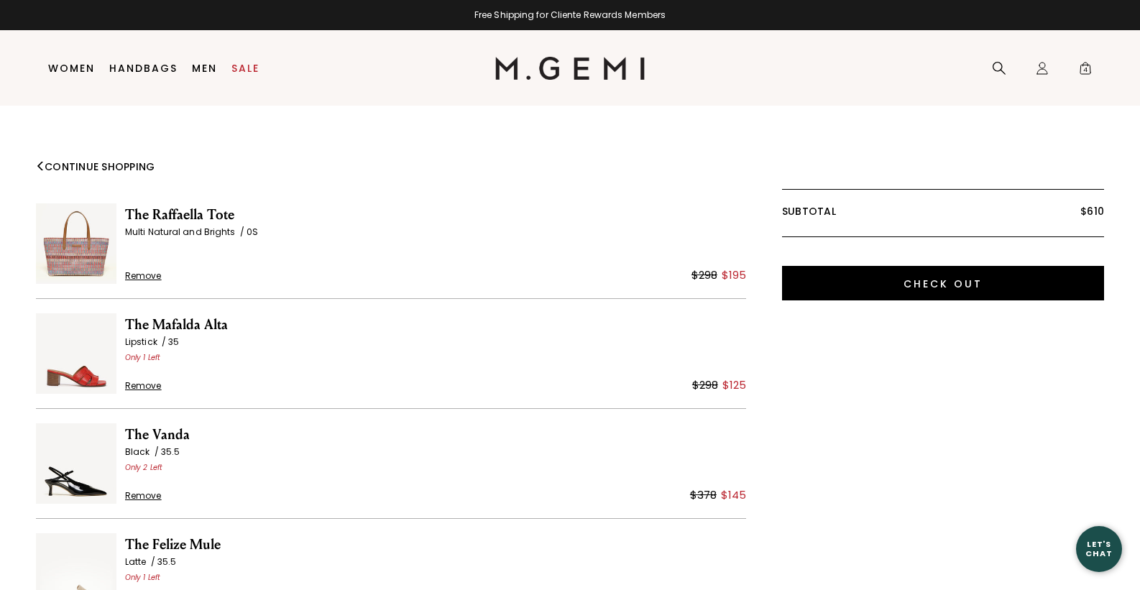
click at [507, 78] on img at bounding box center [570, 68] width 150 height 23
